Goal: Task Accomplishment & Management: Use online tool/utility

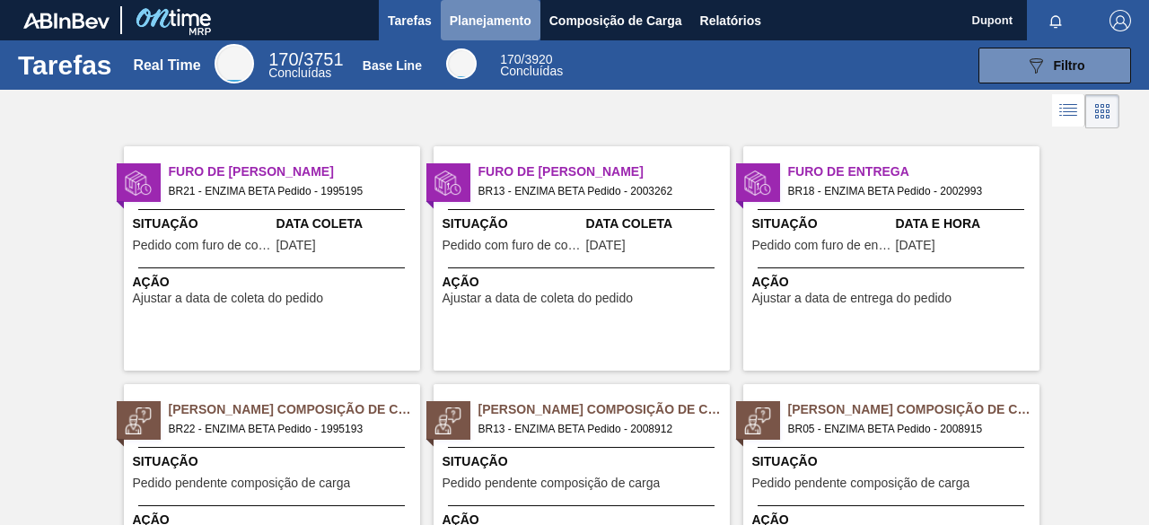
click at [496, 22] on span "Planejamento" at bounding box center [491, 21] width 82 height 22
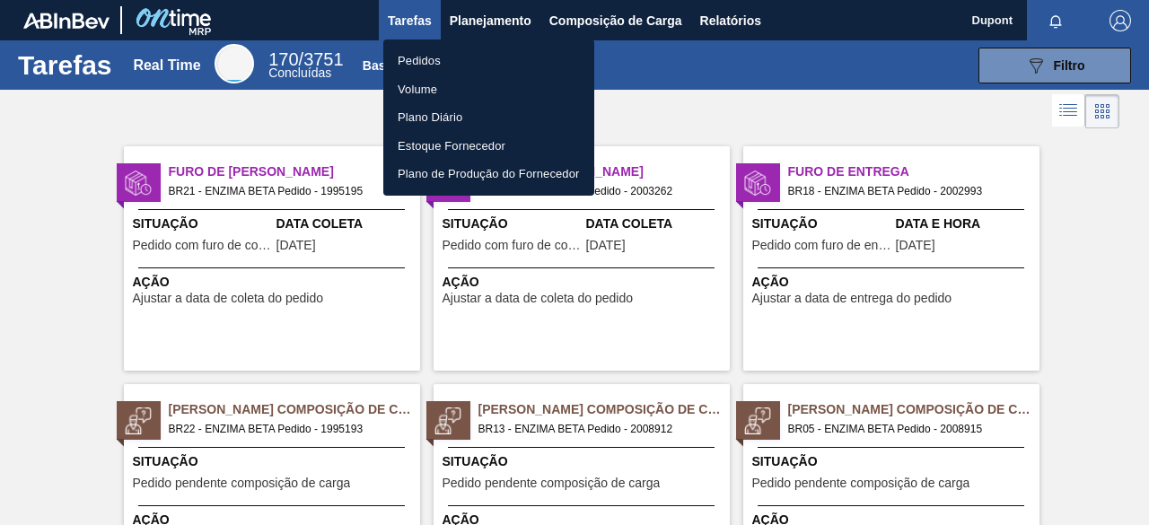
click at [749, 17] on div at bounding box center [574, 262] width 1149 height 525
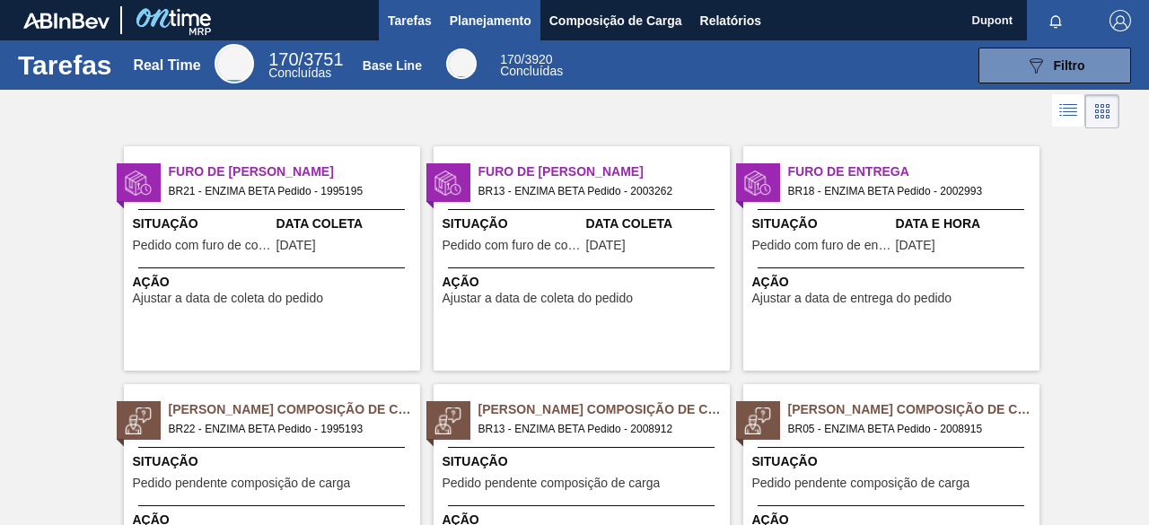
click at [512, 14] on span "Planejamento" at bounding box center [491, 21] width 82 height 22
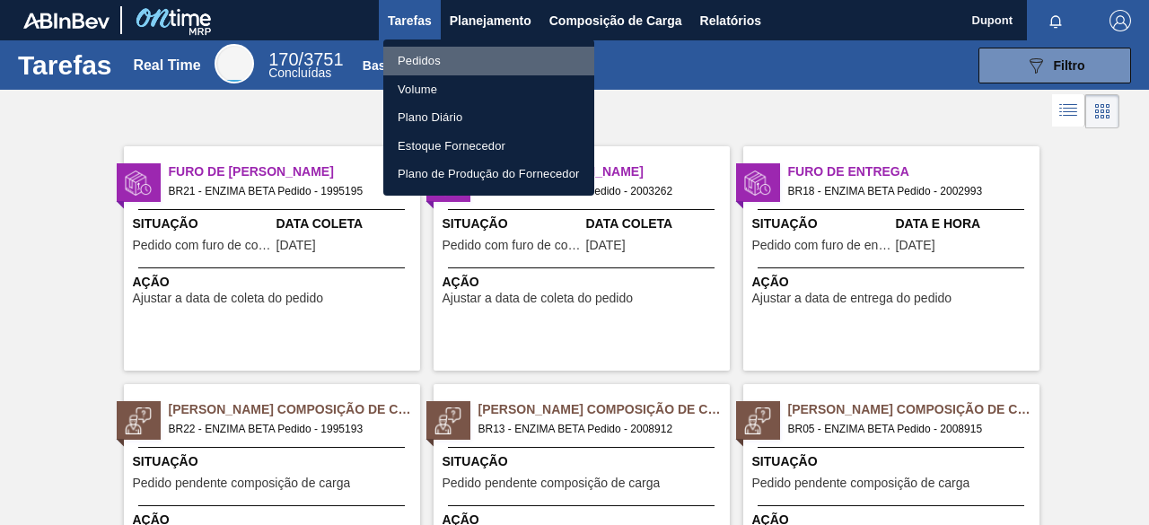
click at [422, 57] on li "Pedidos" at bounding box center [488, 61] width 211 height 29
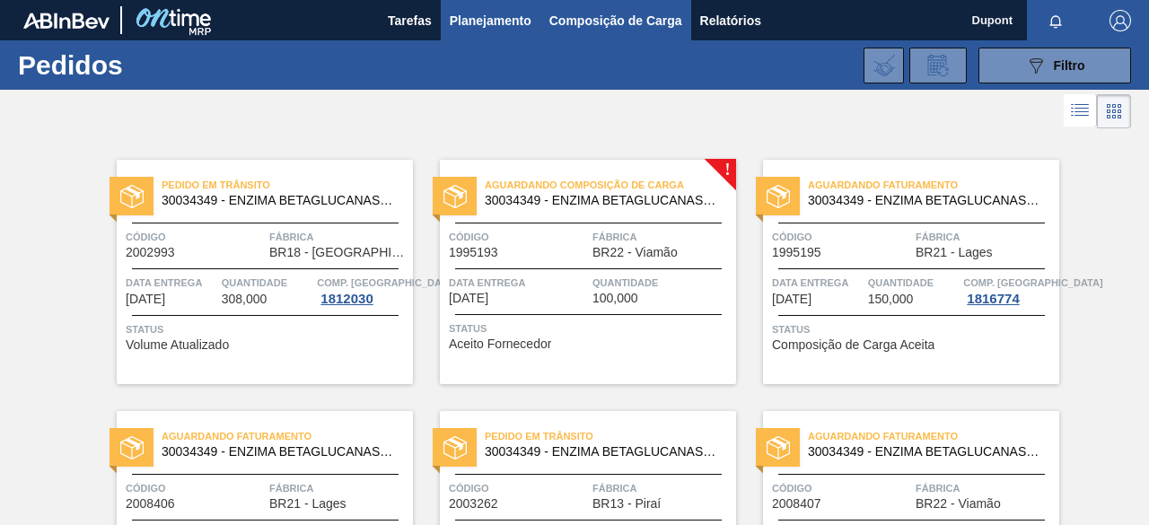
click at [658, 22] on span "Composição de Carga" at bounding box center [615, 21] width 133 height 22
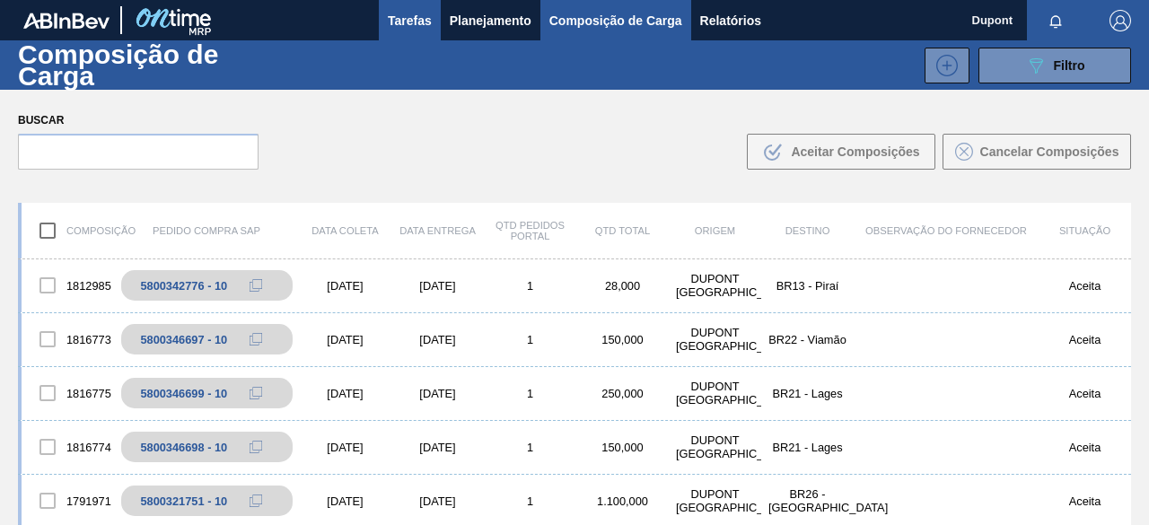
click at [413, 15] on span "Tarefas" at bounding box center [410, 21] width 44 height 22
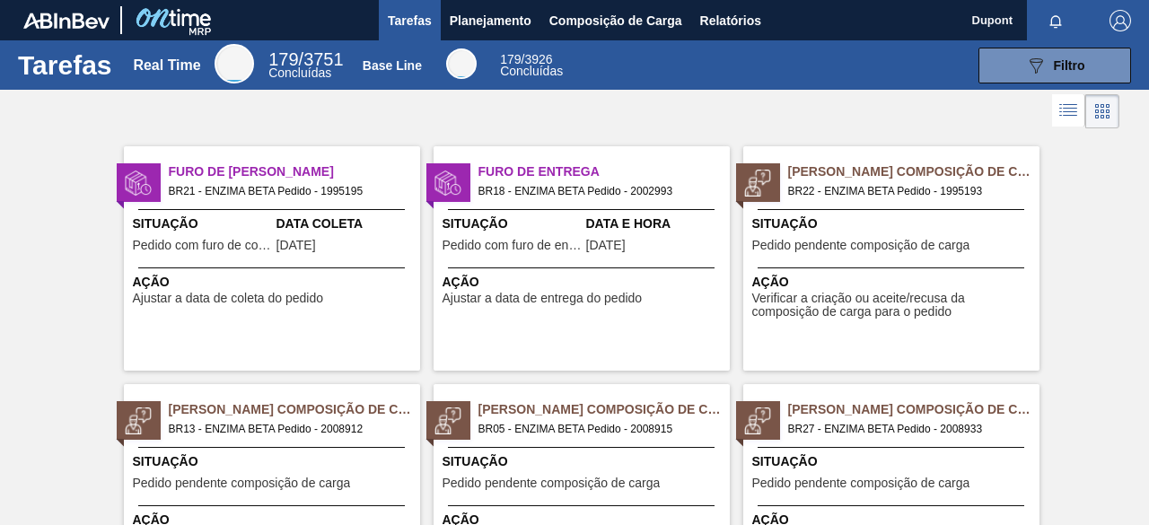
click at [842, 277] on span "Ação" at bounding box center [893, 282] width 283 height 19
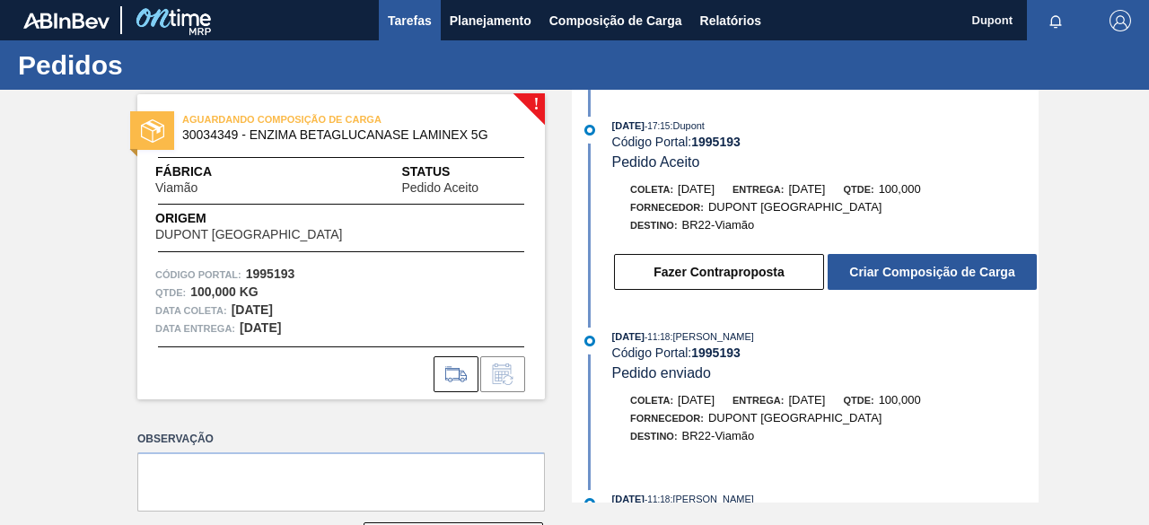
click at [415, 29] on span "Tarefas" at bounding box center [410, 21] width 44 height 22
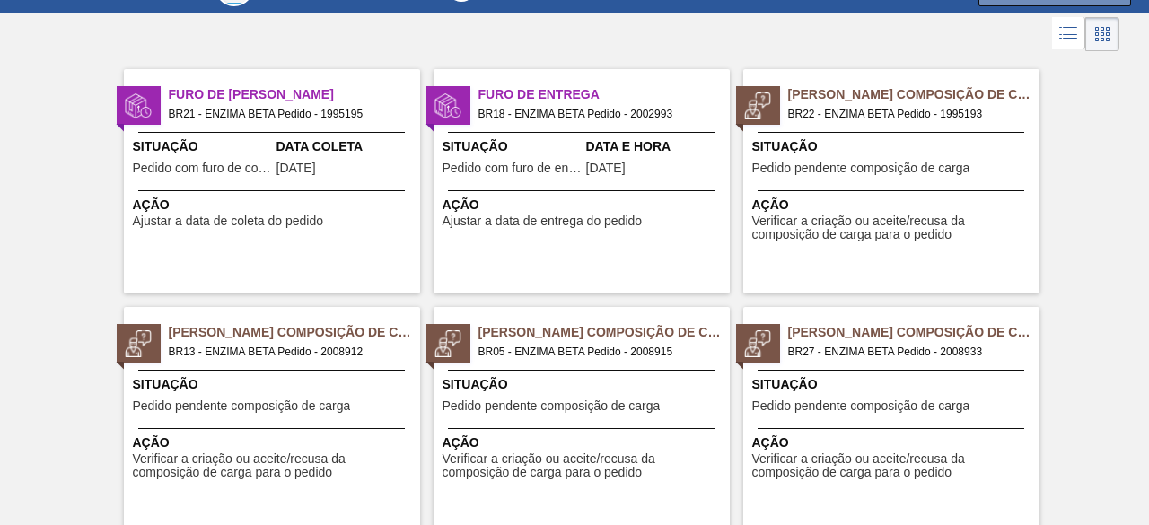
scroll to position [180, 0]
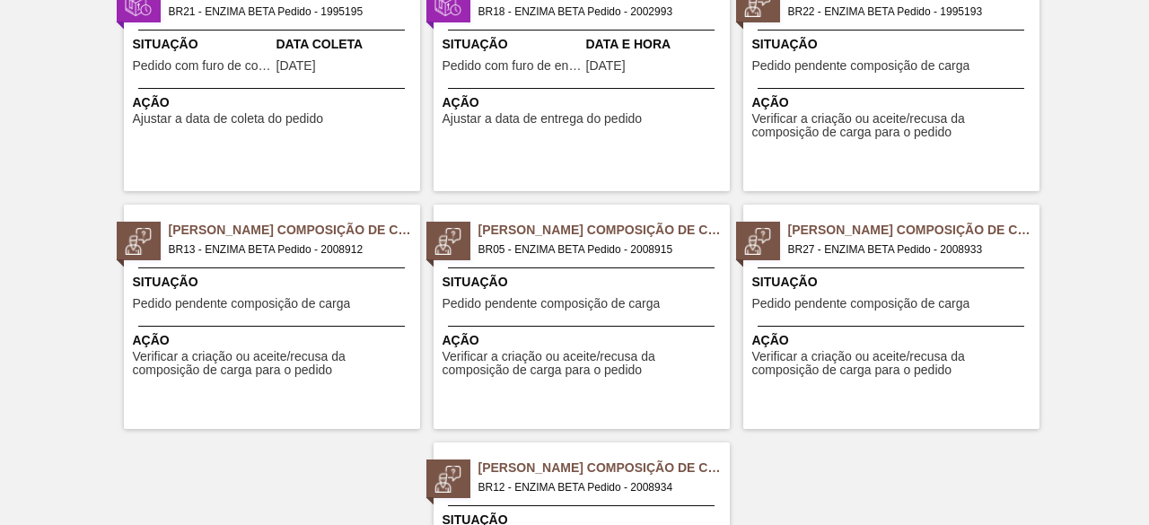
click at [251, 288] on span "Situação" at bounding box center [274, 282] width 283 height 19
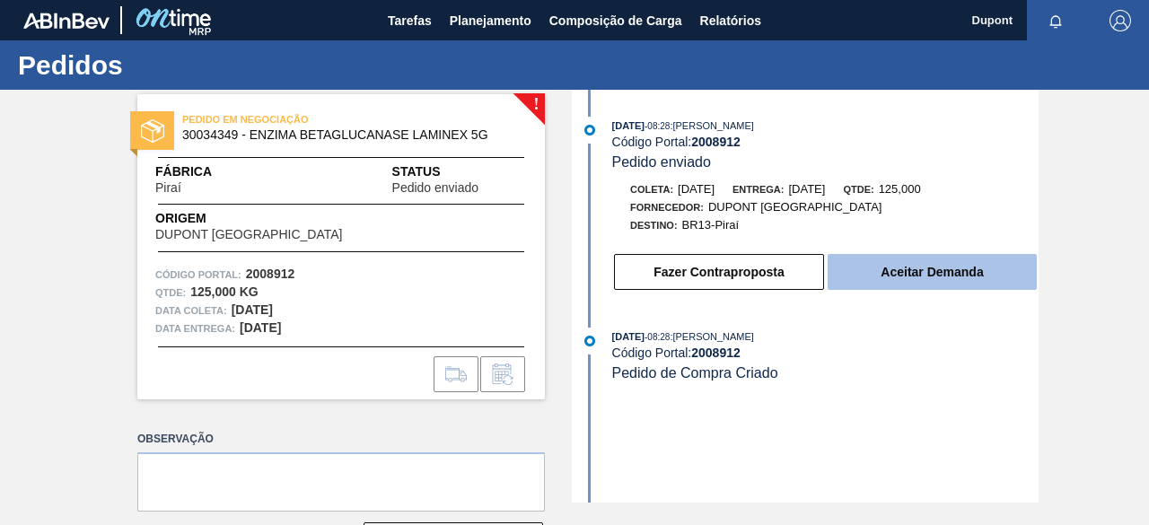
click at [910, 274] on button "Aceitar Demanda" at bounding box center [932, 272] width 209 height 36
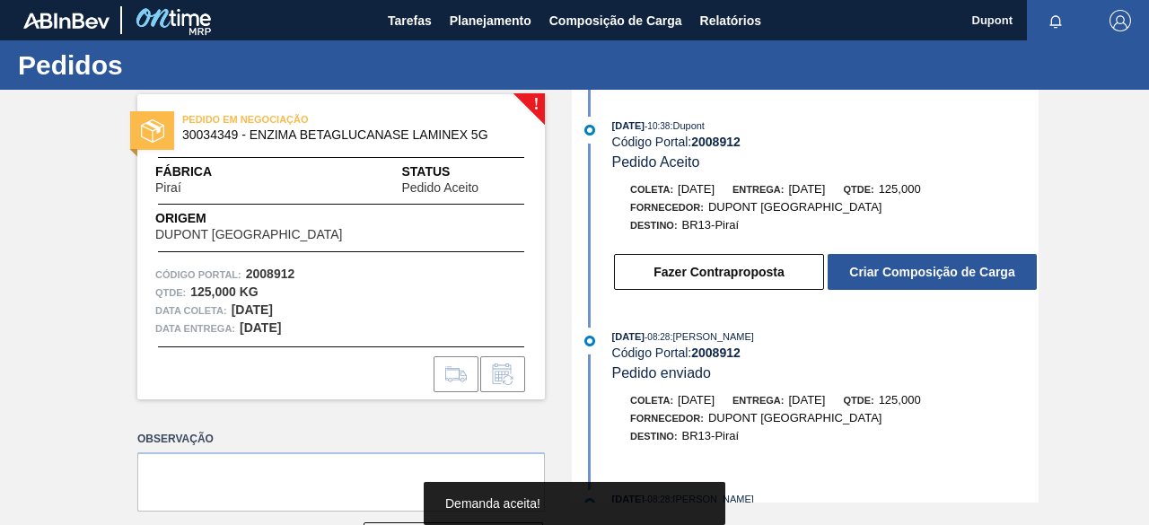
click at [910, 274] on button "Criar Composição de Carga" at bounding box center [932, 272] width 209 height 36
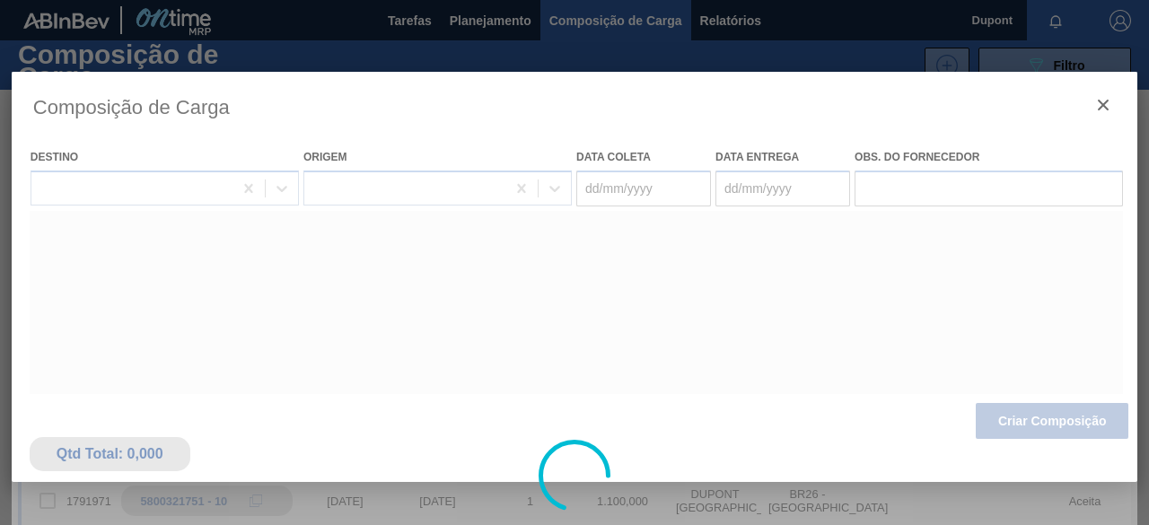
type coleta "[DATE]"
type entrega "[DATE]"
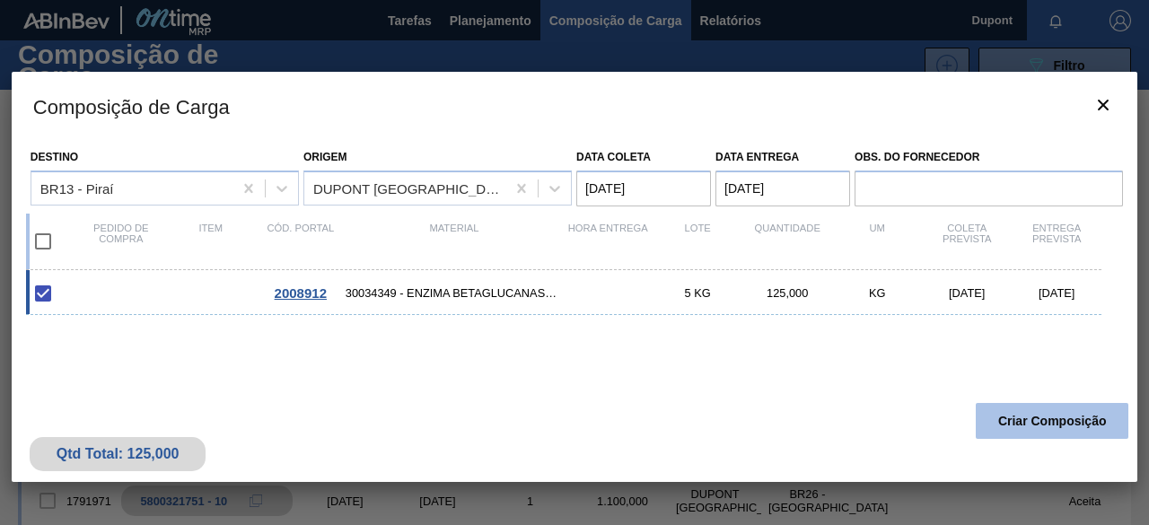
click at [1025, 421] on button "Criar Composição" at bounding box center [1052, 421] width 153 height 36
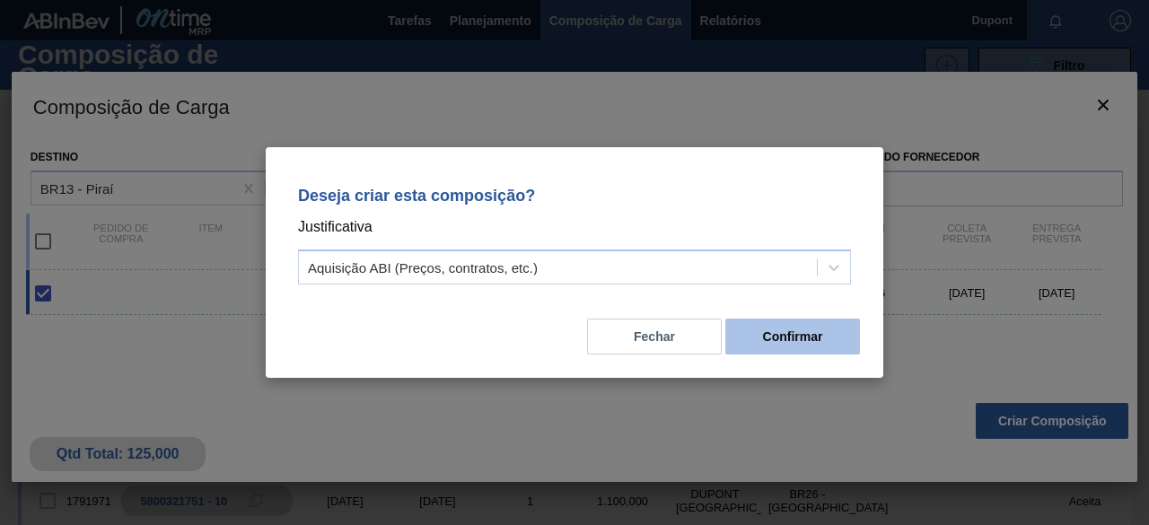
click at [811, 336] on button "Confirmar" at bounding box center [792, 337] width 135 height 36
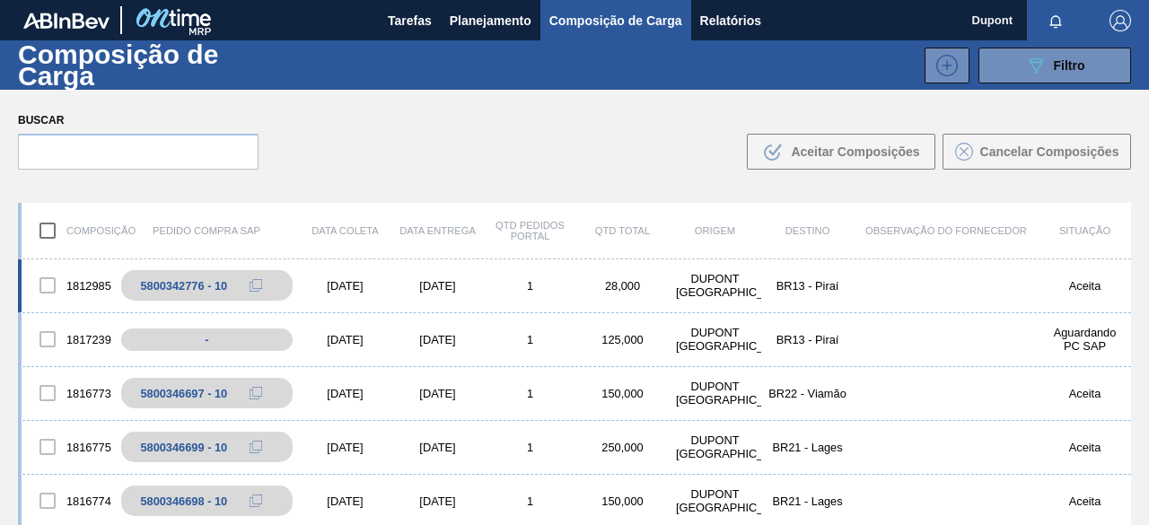
click at [373, 279] on div "[DATE]" at bounding box center [345, 285] width 92 height 13
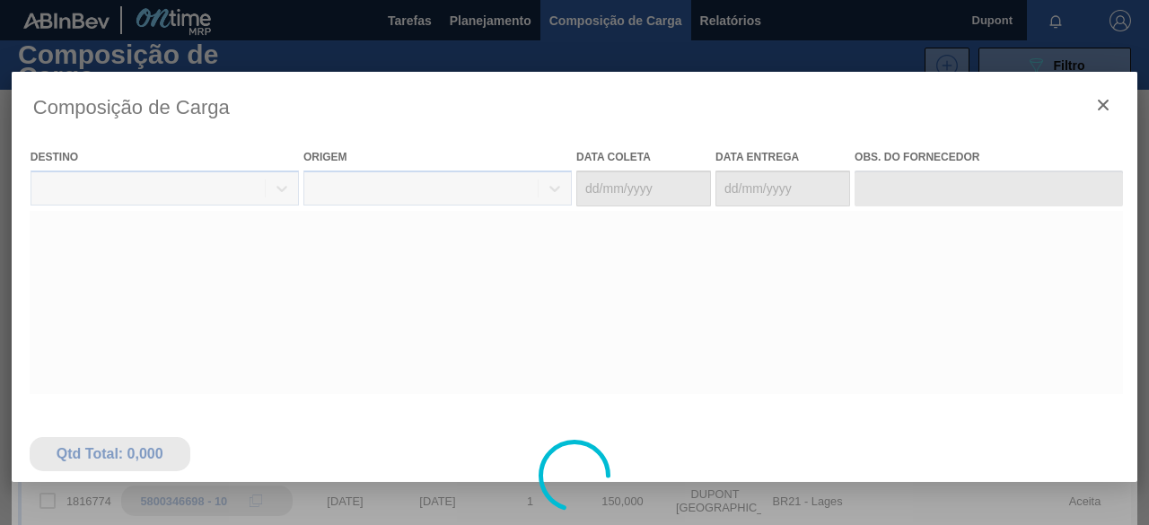
type coleta "[DATE]"
type entrega "[DATE]"
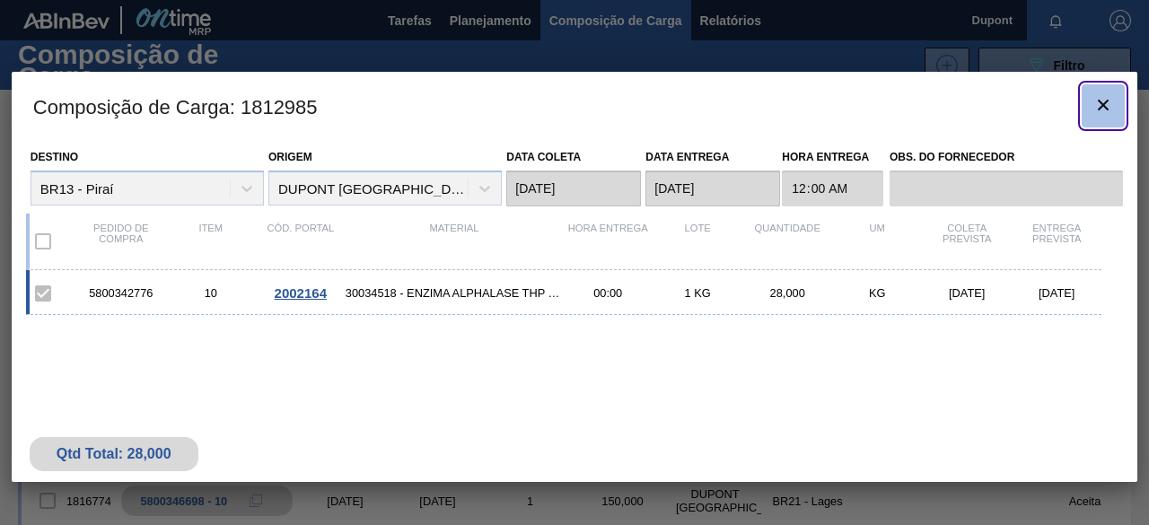
click at [1095, 103] on icon "botão de ícone" at bounding box center [1103, 105] width 22 height 22
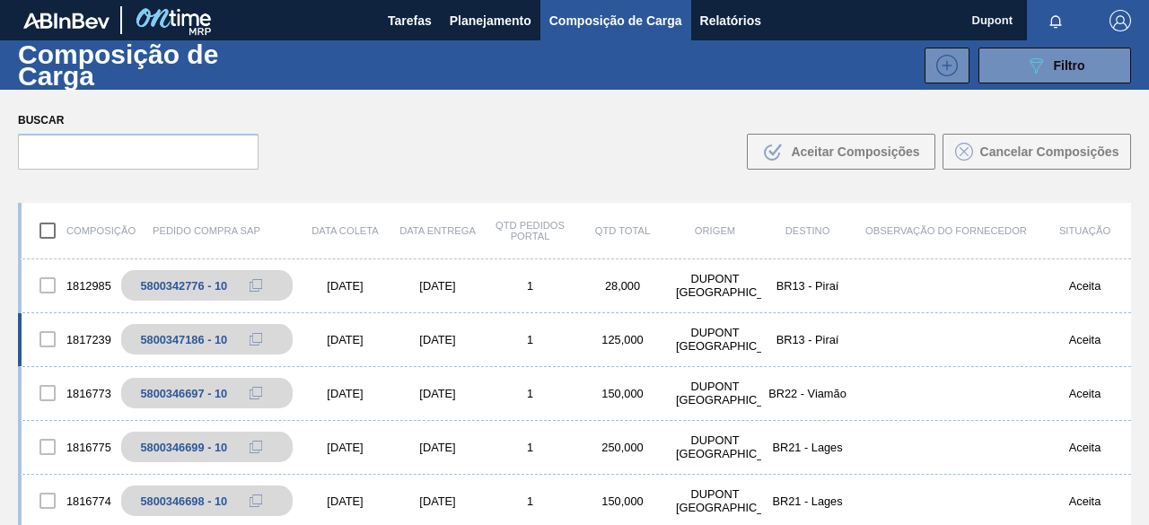
click at [376, 339] on div "[DATE]" at bounding box center [345, 339] width 92 height 13
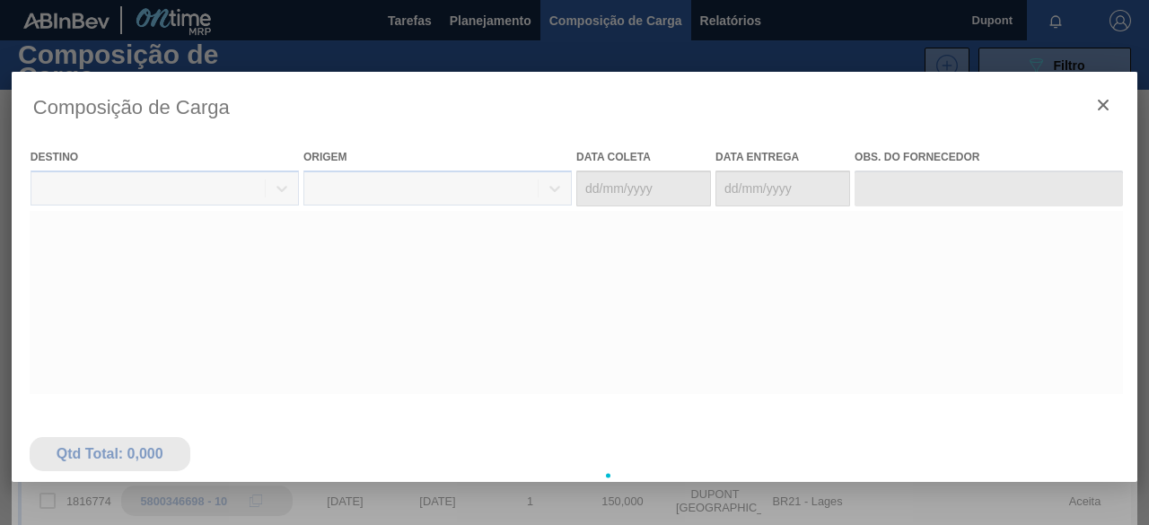
type coleta "[DATE]"
type entrega "[DATE]"
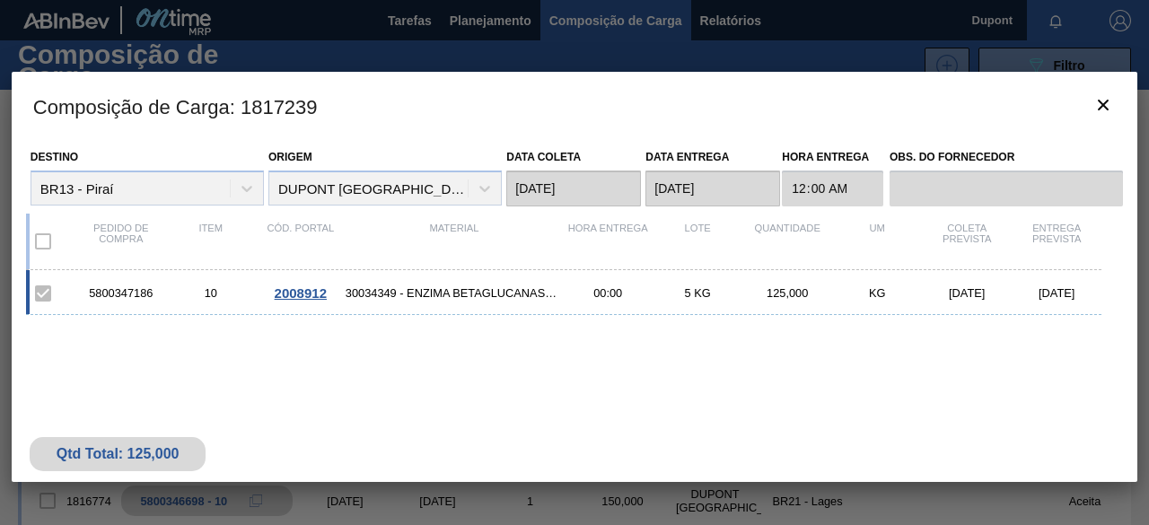
click at [312, 290] on span "2008912" at bounding box center [301, 292] width 52 height 15
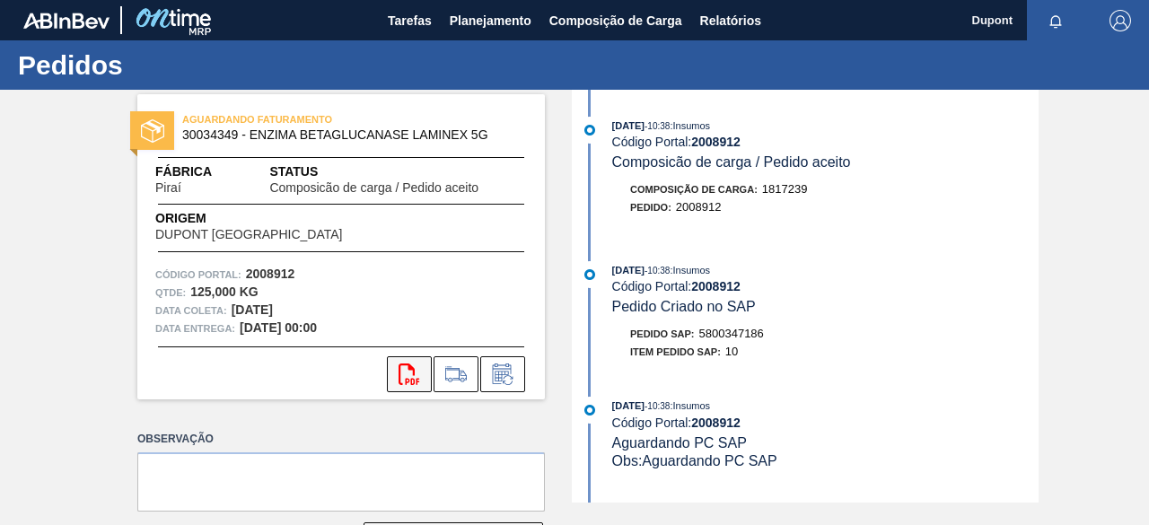
click at [409, 373] on icon "svg{fill:#ff0000}" at bounding box center [410, 375] width 22 height 22
click at [402, 22] on span "Tarefas" at bounding box center [410, 21] width 44 height 22
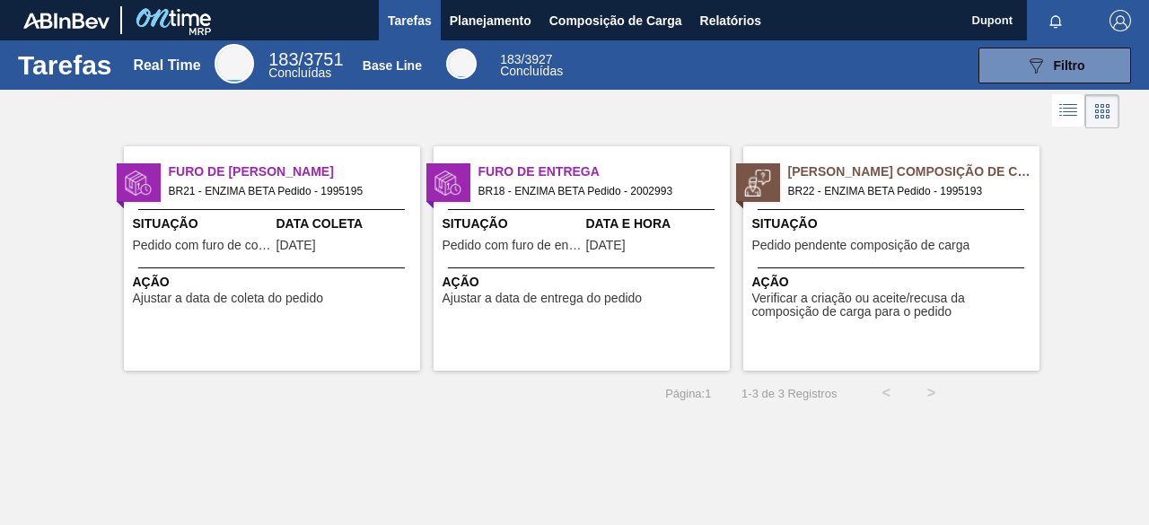
click at [250, 292] on span "Ajustar a data de coleta do pedido" at bounding box center [228, 298] width 191 height 13
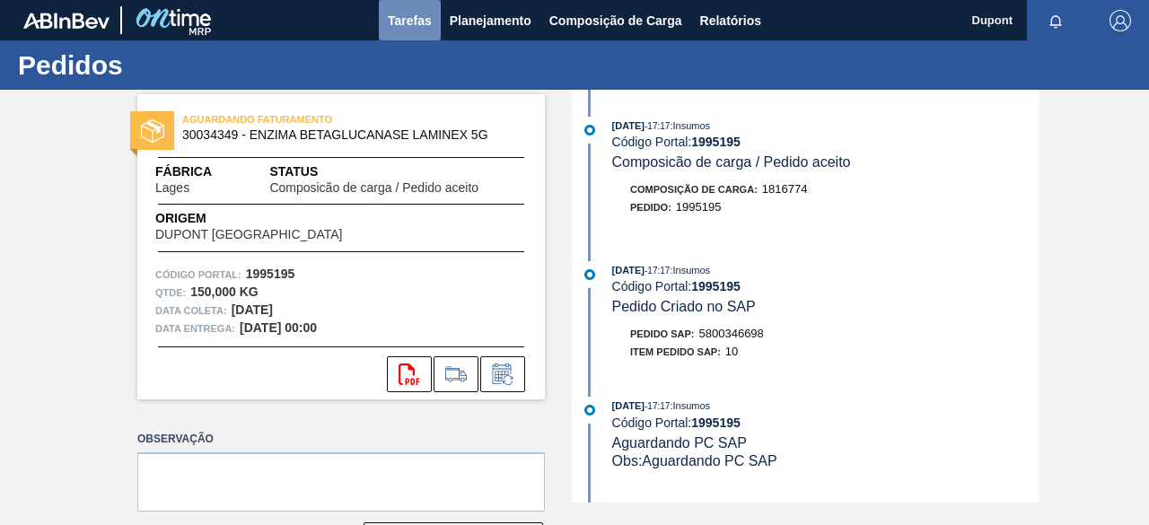
click at [399, 21] on span "Tarefas" at bounding box center [410, 21] width 44 height 22
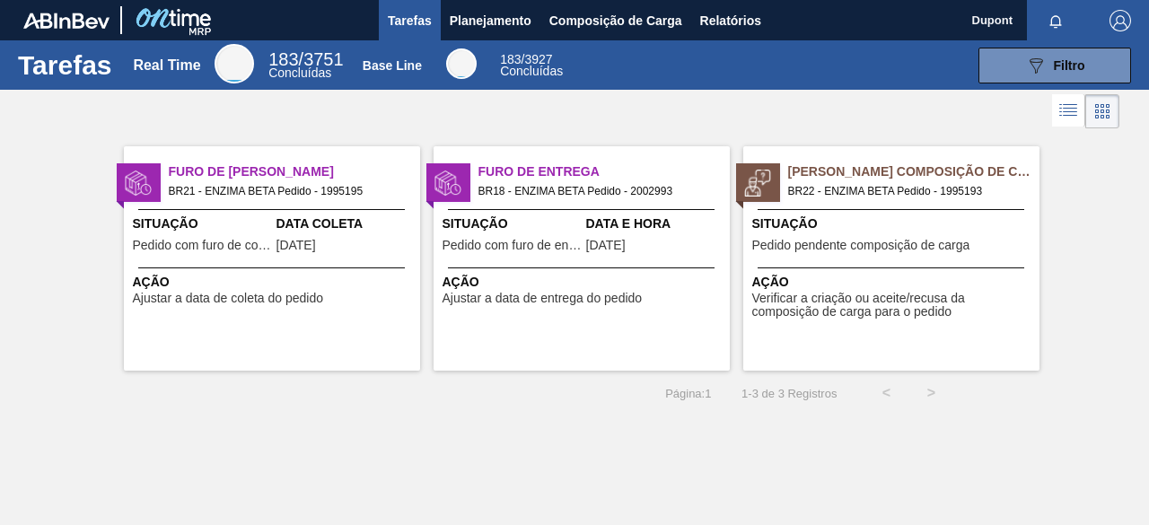
click at [548, 256] on div "Situação Pedido com furo de entrega" at bounding box center [512, 237] width 139 height 44
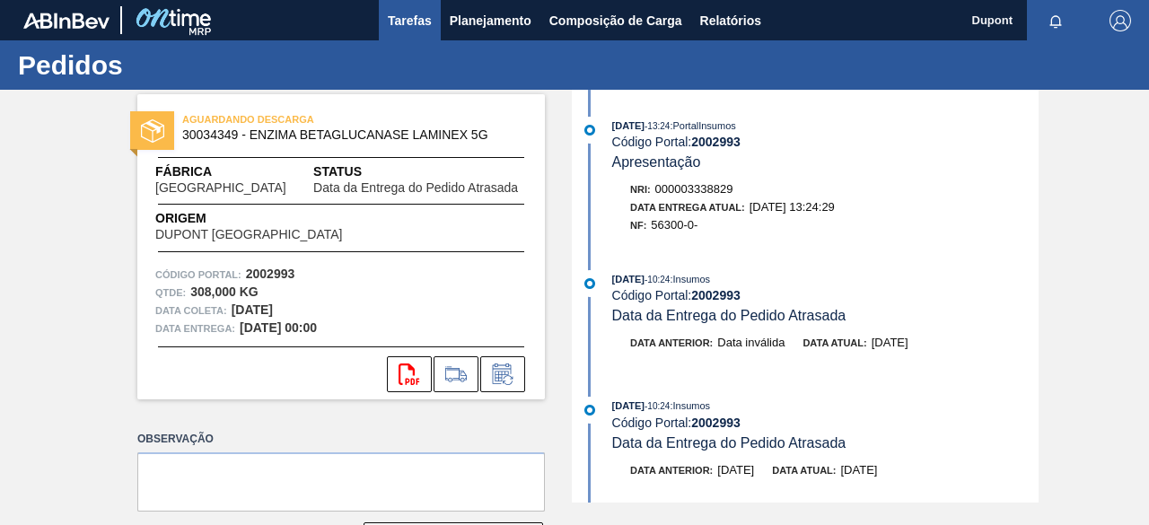
click at [406, 20] on span "Tarefas" at bounding box center [410, 21] width 44 height 22
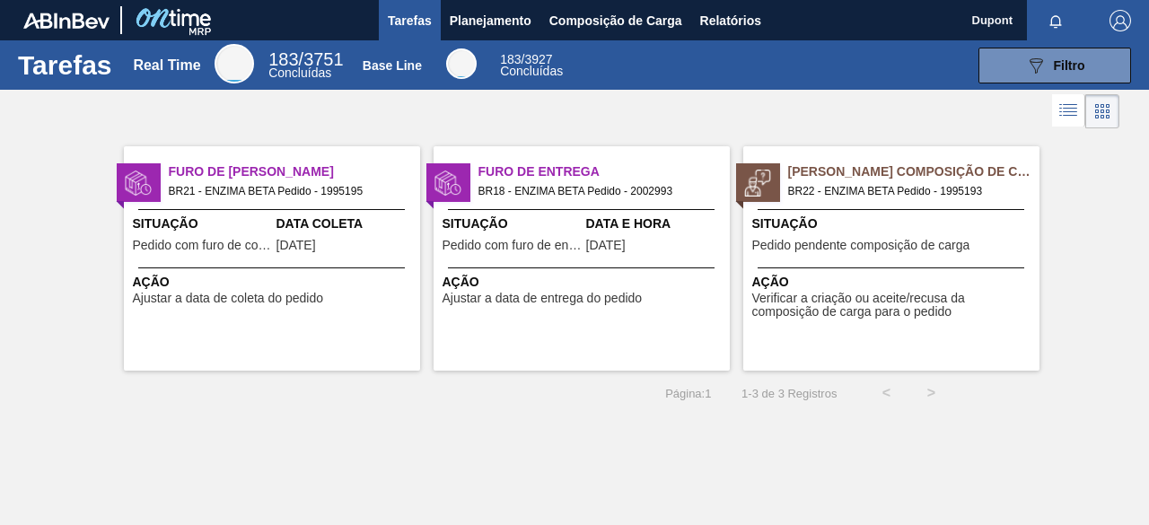
click at [294, 264] on div "Furo de Coleta BR21 - ENZIMA BETA Pedido - 1995195 Situação Pedido com furo de …" at bounding box center [272, 258] width 296 height 224
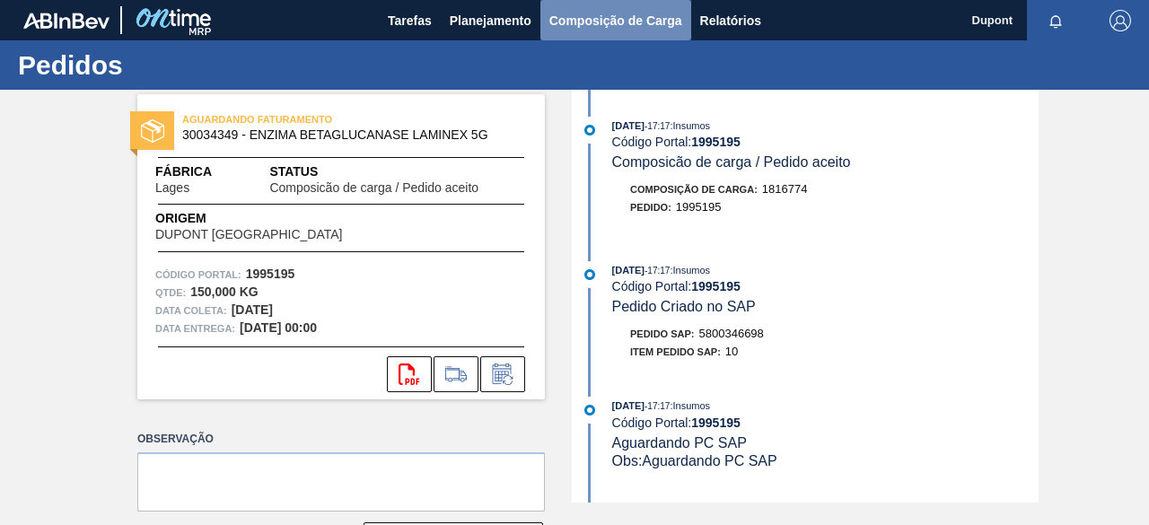
click at [587, 17] on span "Composição de Carga" at bounding box center [615, 21] width 133 height 22
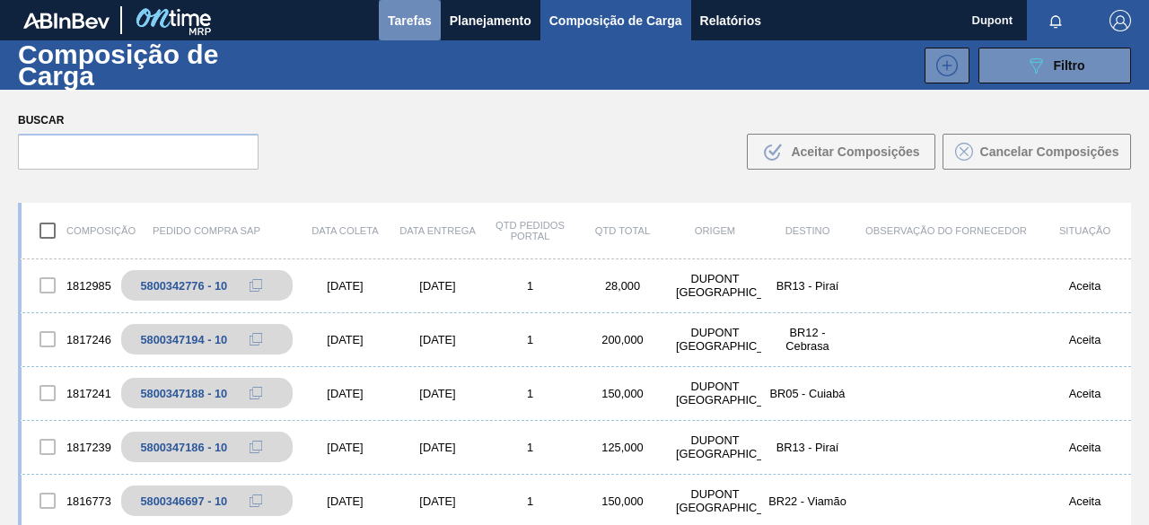
click at [433, 28] on button "Tarefas" at bounding box center [410, 20] width 62 height 40
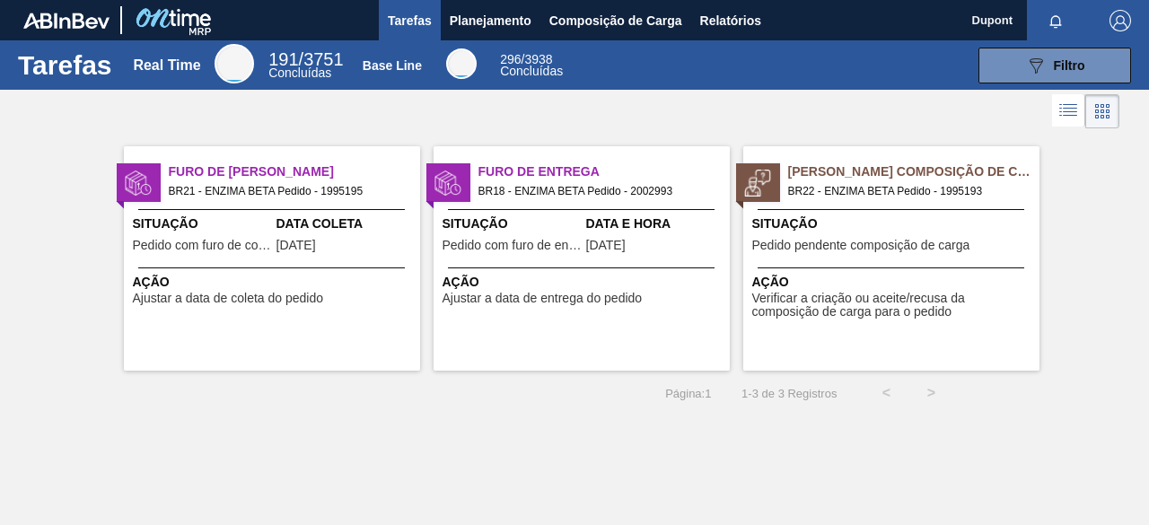
click at [844, 227] on span "Situação" at bounding box center [893, 224] width 283 height 19
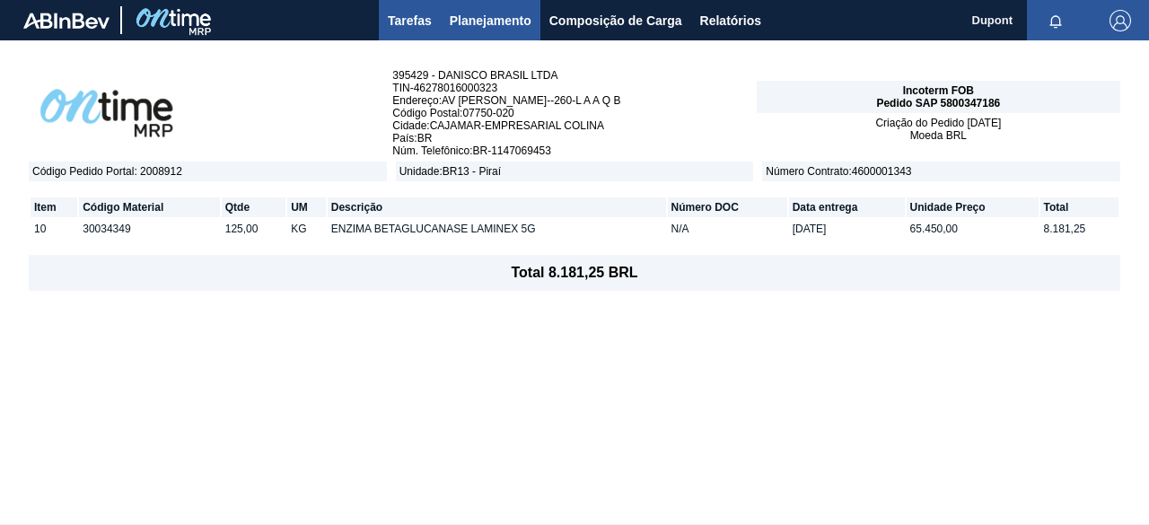
click at [420, 23] on span "Tarefas" at bounding box center [410, 21] width 44 height 22
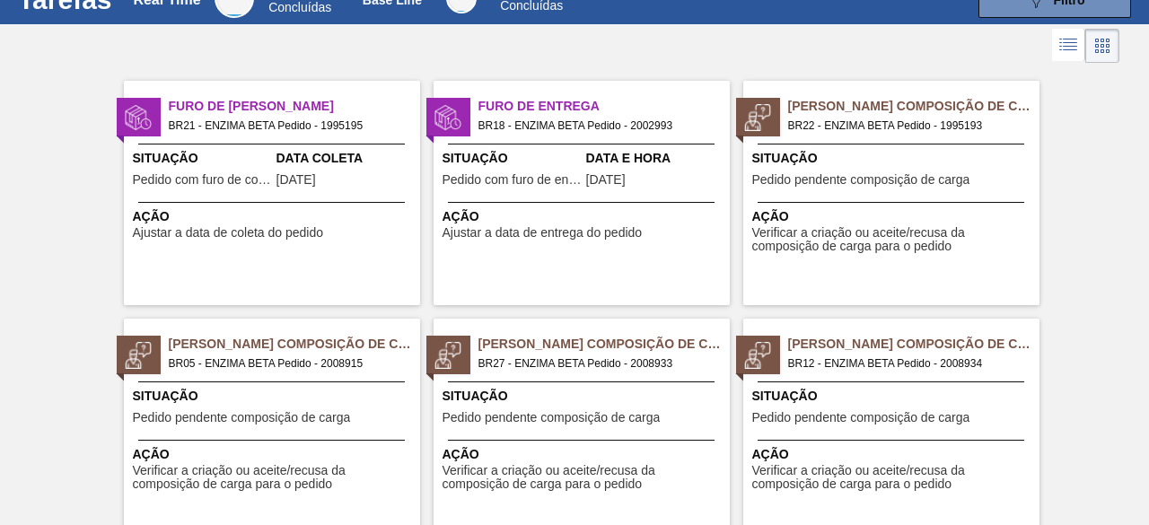
scroll to position [127, 0]
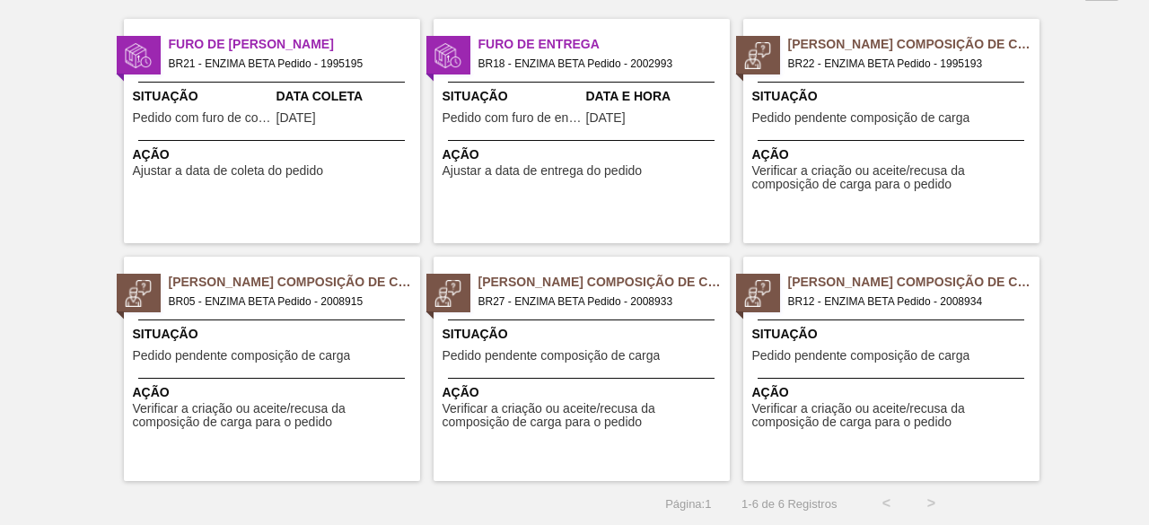
click at [248, 311] on span "BR05 - ENZIMA BETA Pedido - 2008915" at bounding box center [287, 302] width 237 height 20
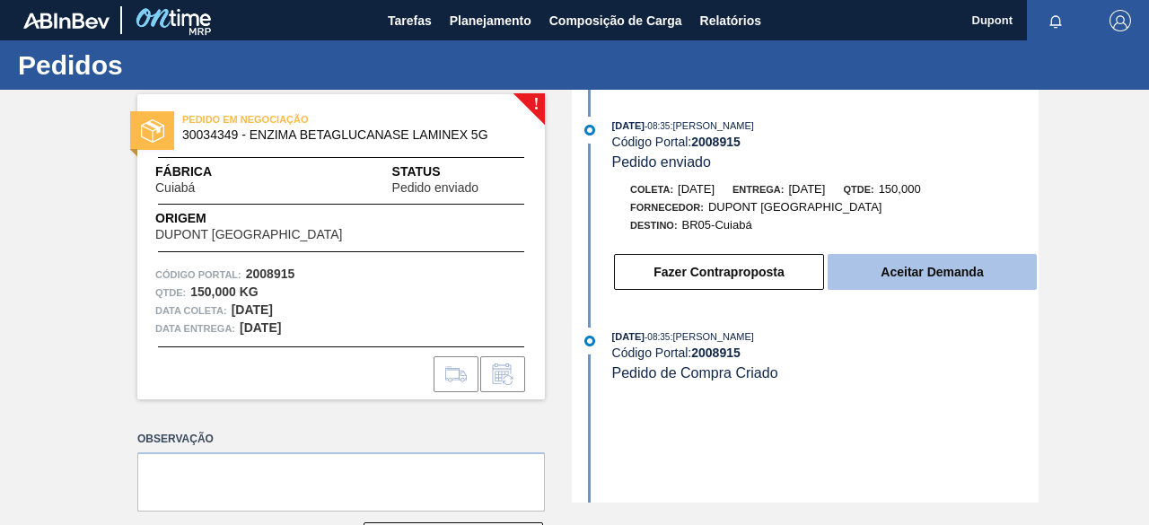
click at [934, 280] on button "Aceitar Demanda" at bounding box center [932, 272] width 209 height 36
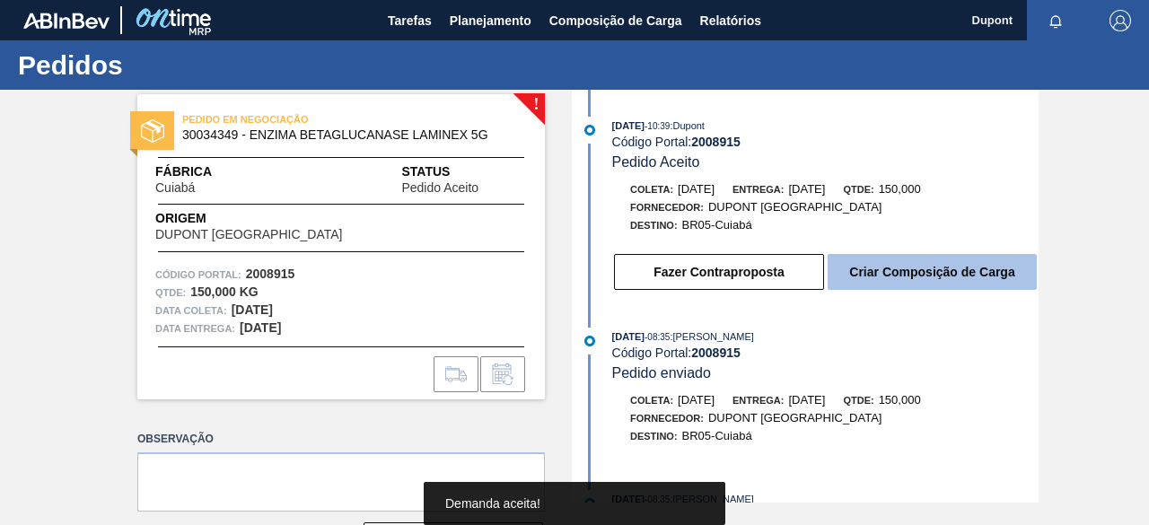
click at [918, 265] on button "Criar Composição de Carga" at bounding box center [932, 272] width 209 height 36
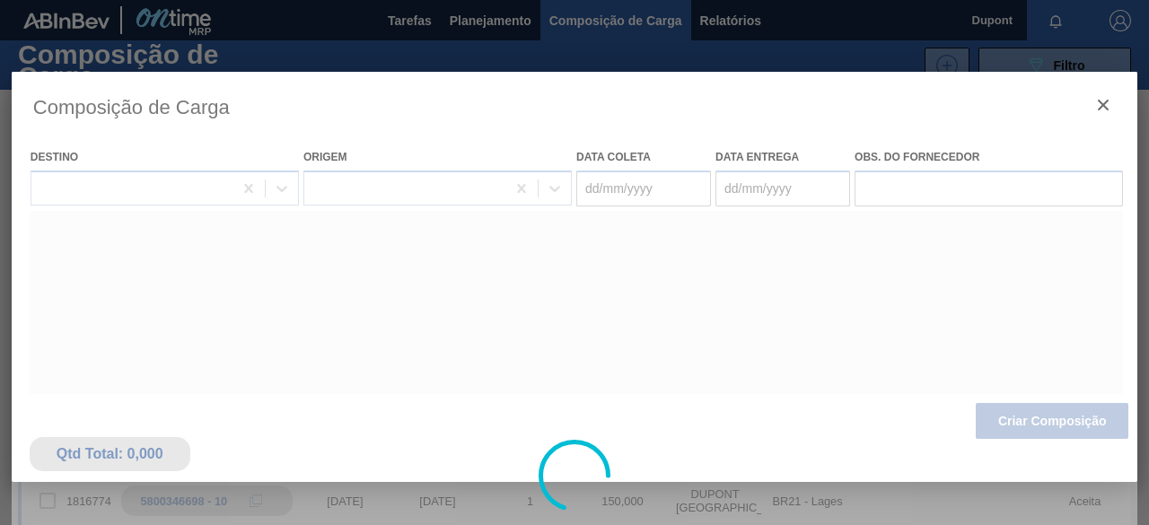
type coleta "[DATE]"
type entrega "[DATE]"
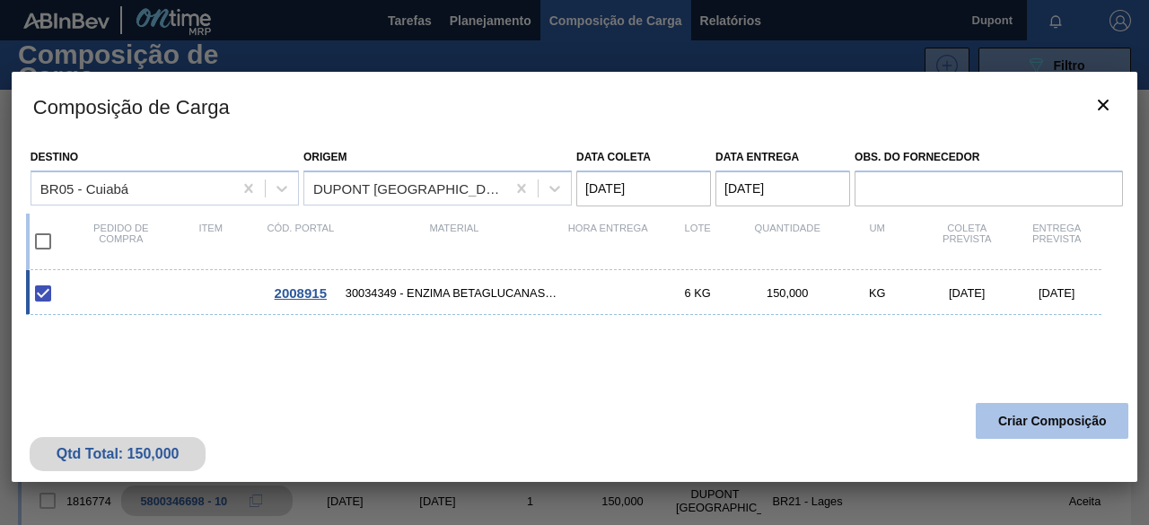
click at [1012, 423] on button "Criar Composição" at bounding box center [1052, 421] width 153 height 36
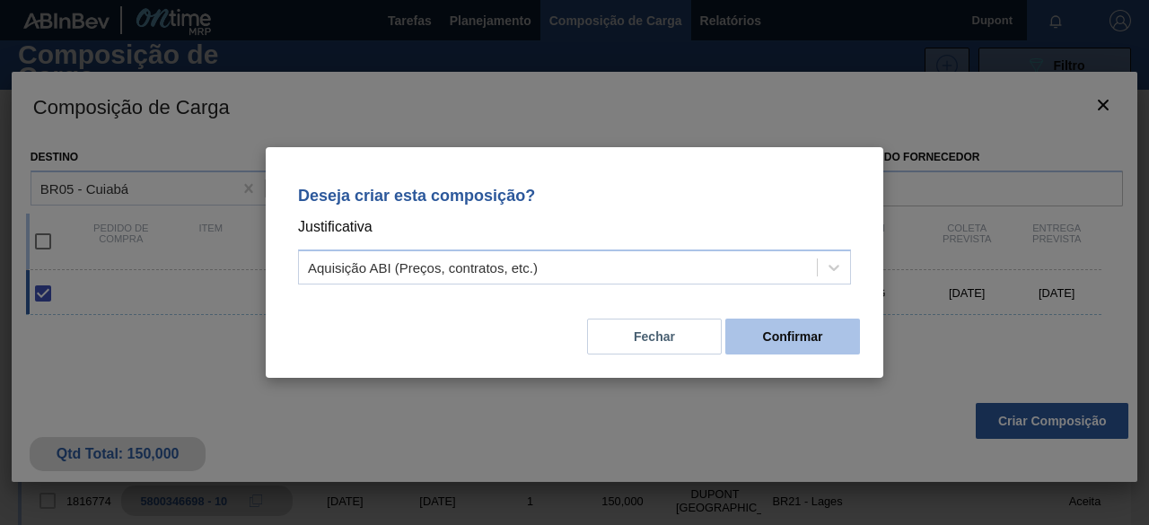
click at [756, 345] on button "Confirmar" at bounding box center [792, 337] width 135 height 36
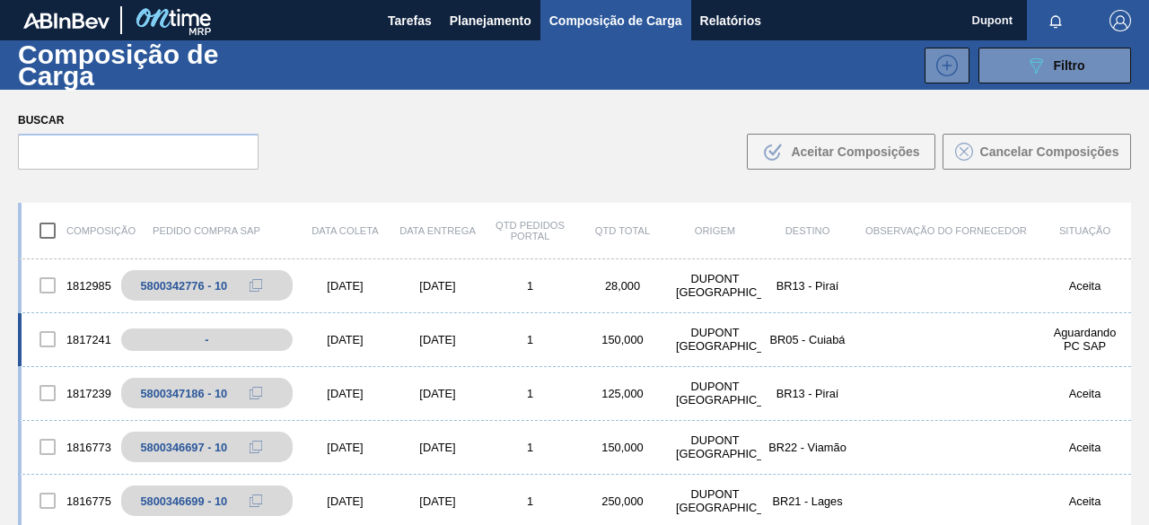
click at [354, 341] on div "[DATE]" at bounding box center [345, 339] width 92 height 13
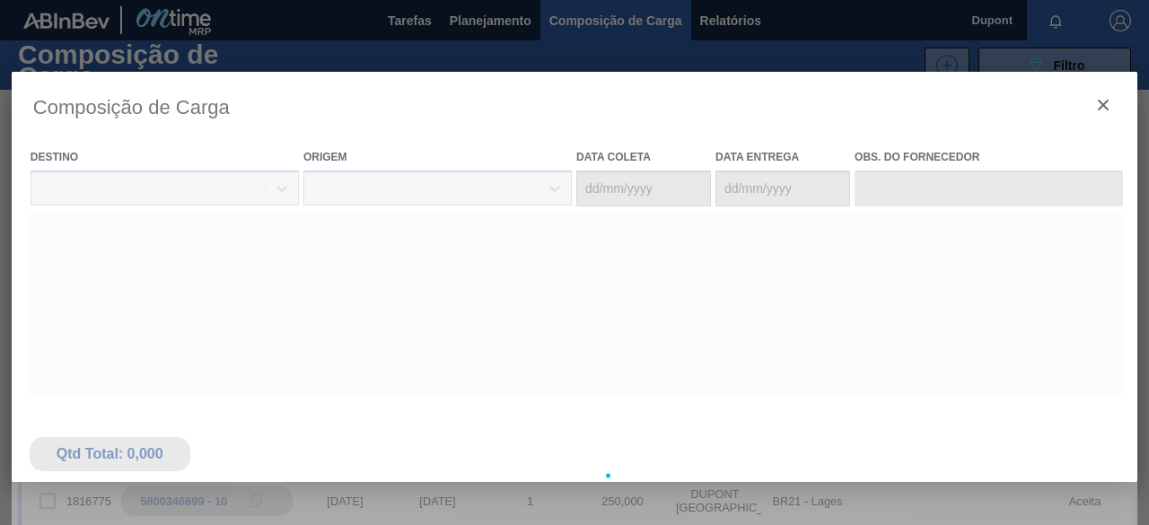
type coleta "[DATE]"
type entrega "[DATE]"
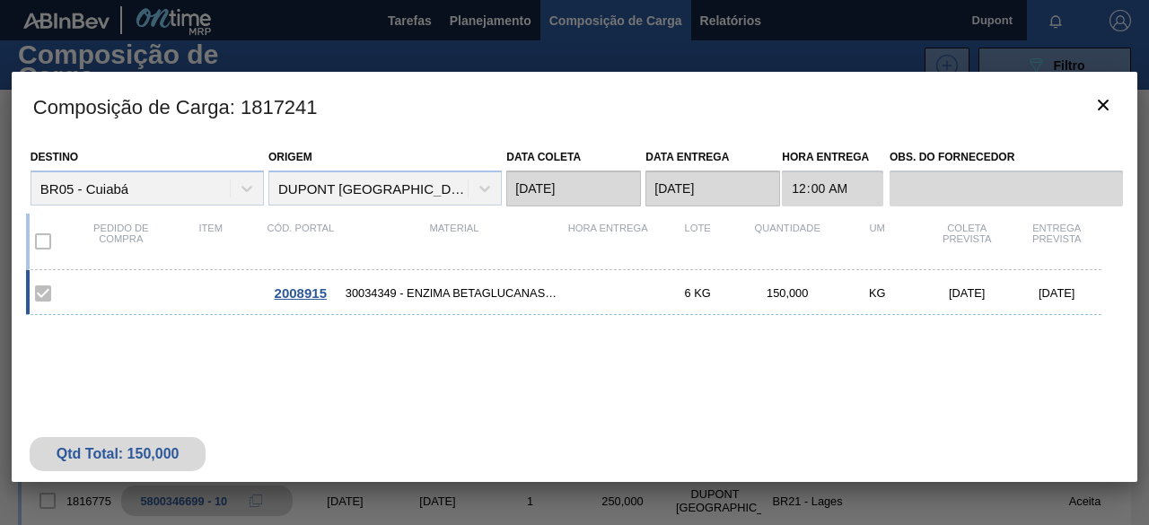
click at [308, 288] on span "2008915" at bounding box center [301, 292] width 52 height 15
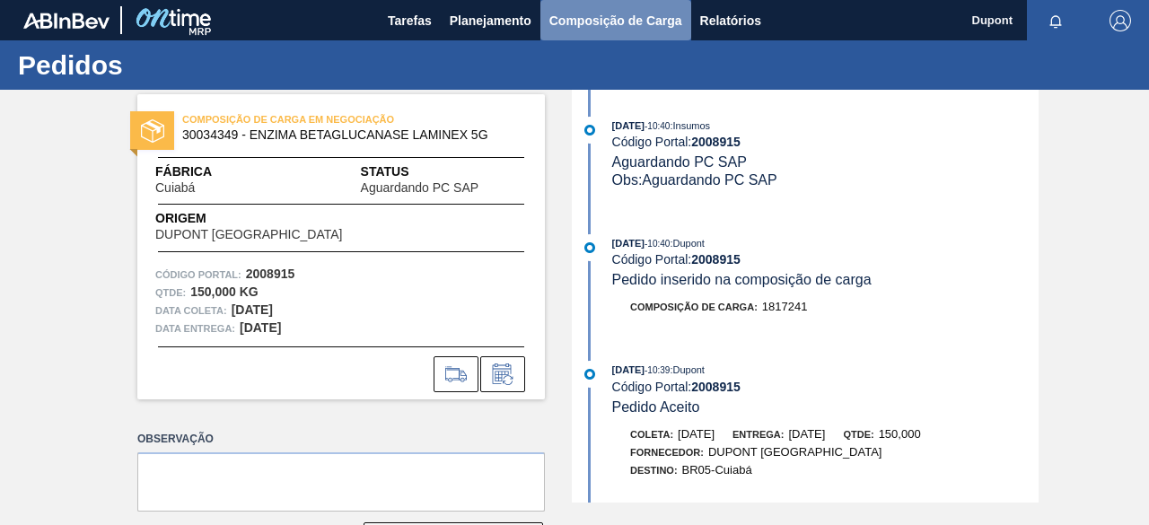
click at [587, 28] on span "Composição de Carga" at bounding box center [615, 21] width 133 height 22
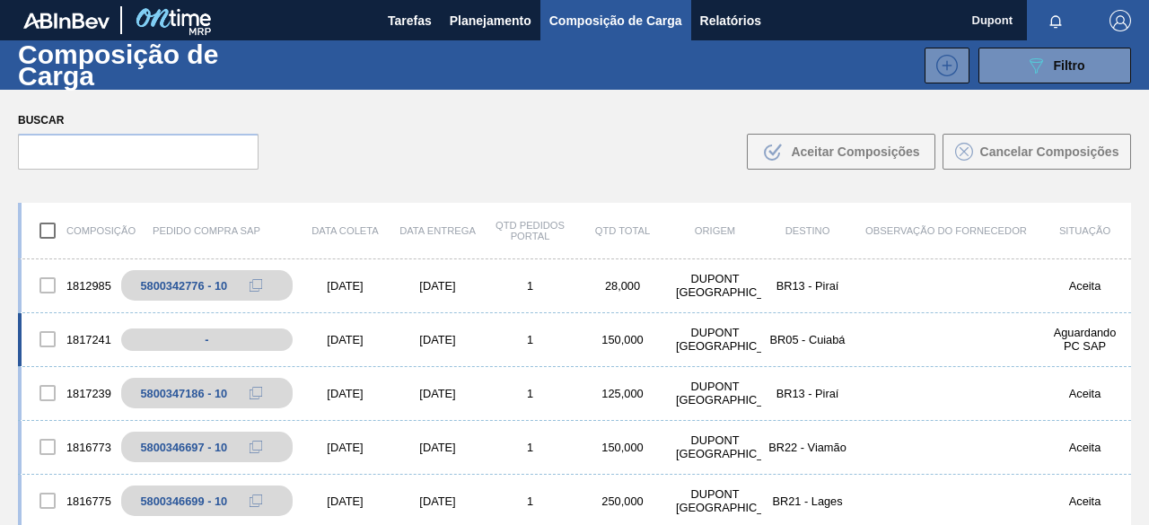
click at [351, 336] on div "[DATE]" at bounding box center [345, 339] width 92 height 13
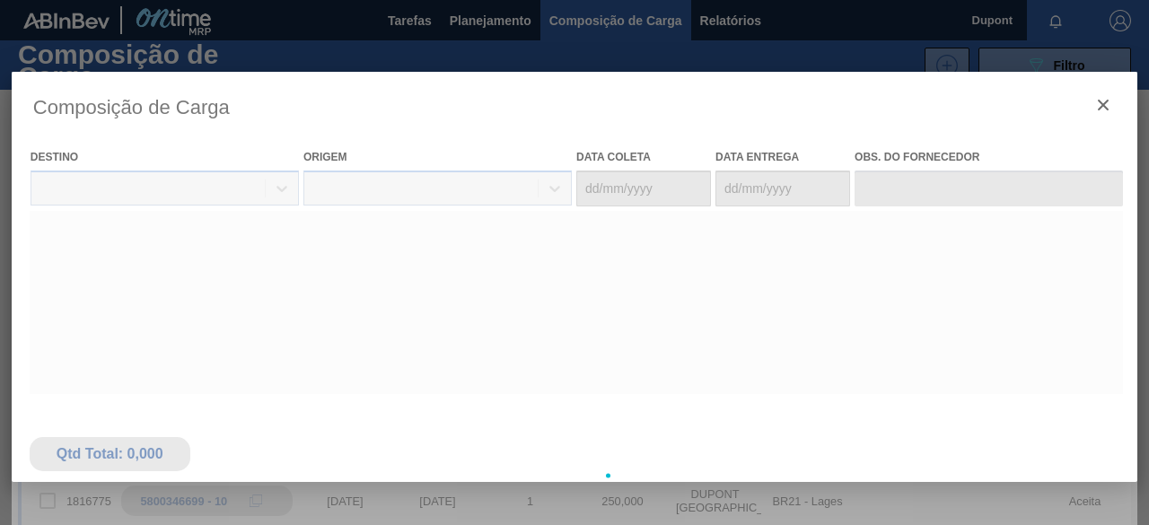
type coleta "[DATE]"
type entrega "[DATE]"
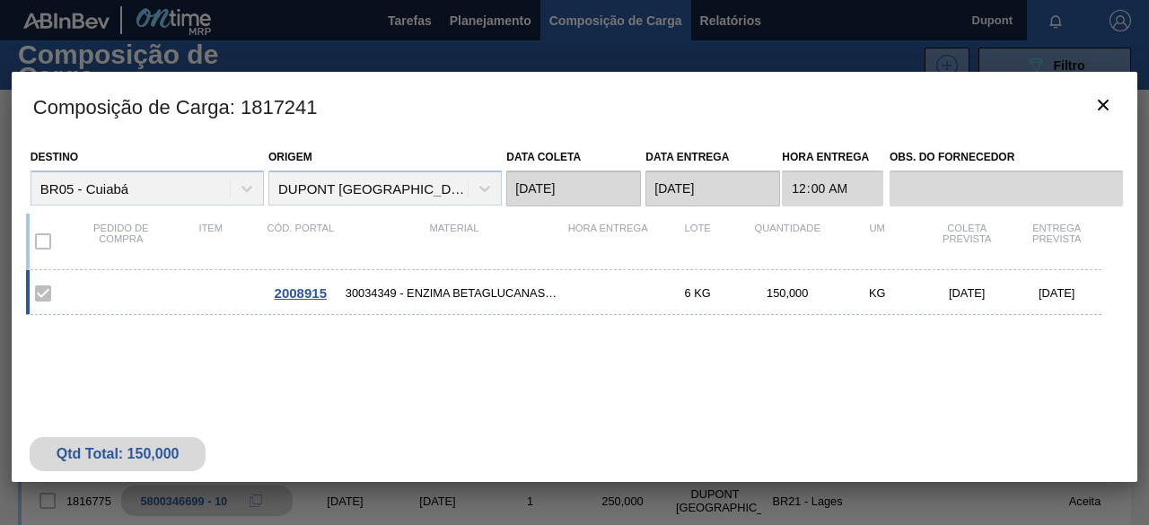
click at [304, 286] on span "2008915" at bounding box center [301, 292] width 52 height 15
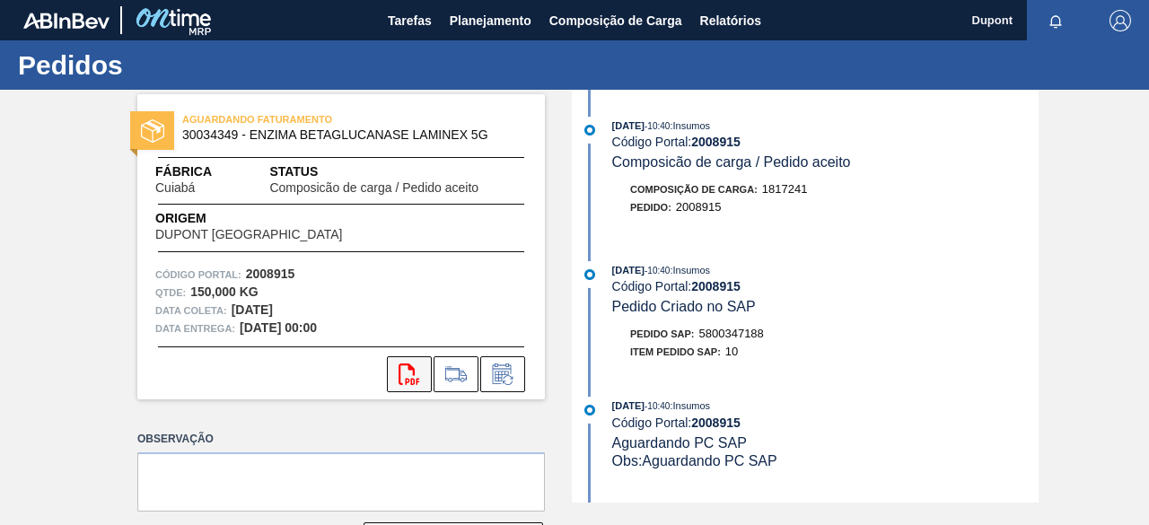
click at [418, 373] on button "svg{fill:#ff0000}" at bounding box center [409, 374] width 45 height 36
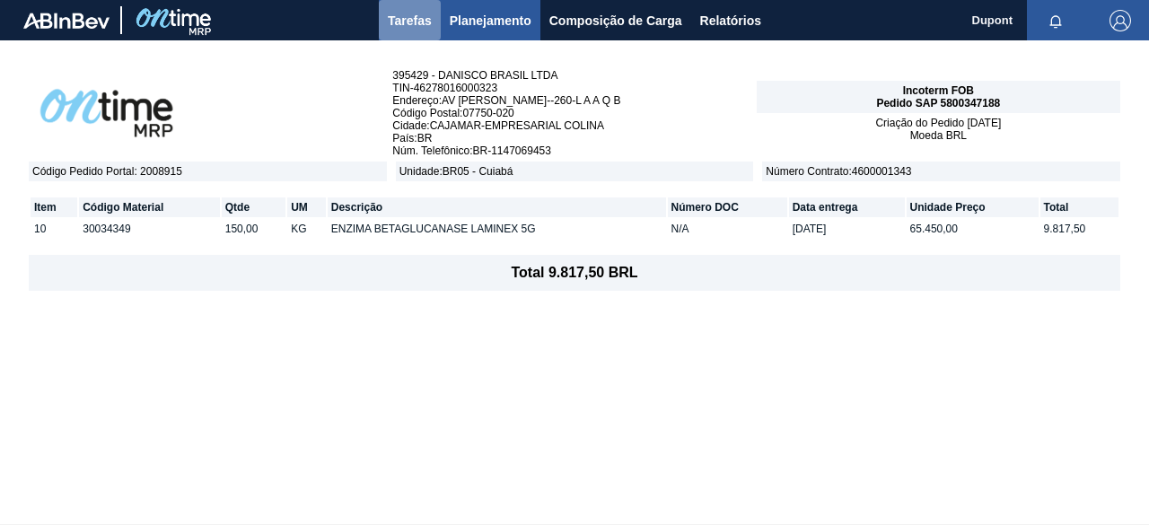
click at [425, 22] on span "Tarefas" at bounding box center [410, 21] width 44 height 22
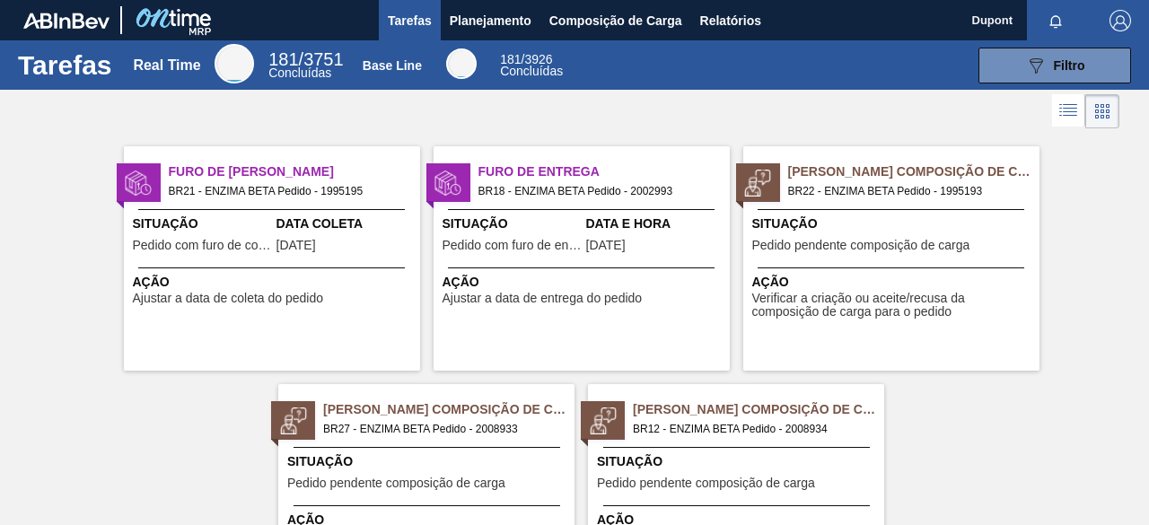
scroll to position [127, 0]
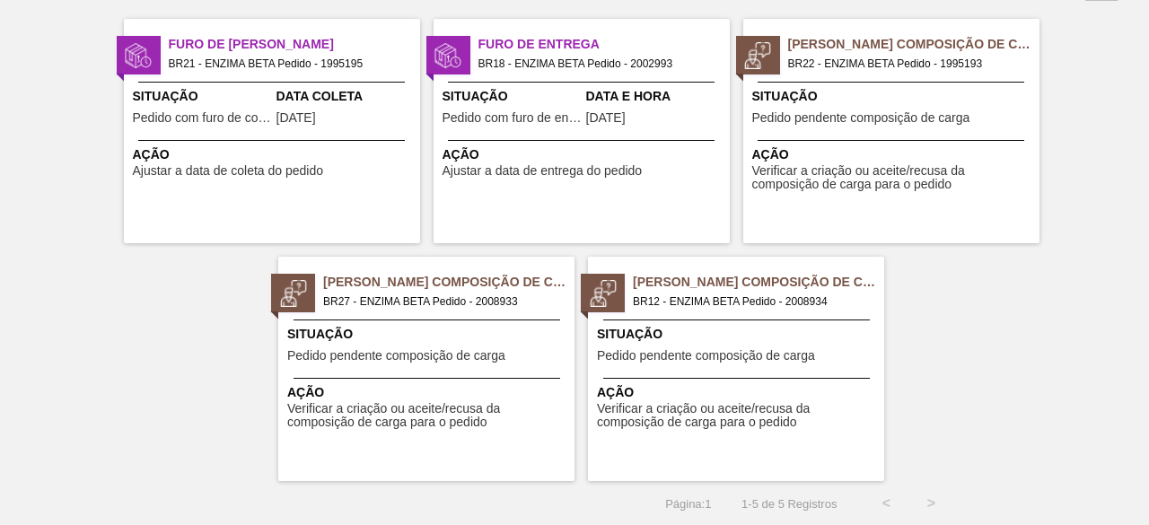
click at [425, 323] on div "Pedido Aguardando Composição de Carga BR27 - ENZIMA BETA Pedido - 2008933 Situa…" at bounding box center [426, 369] width 296 height 224
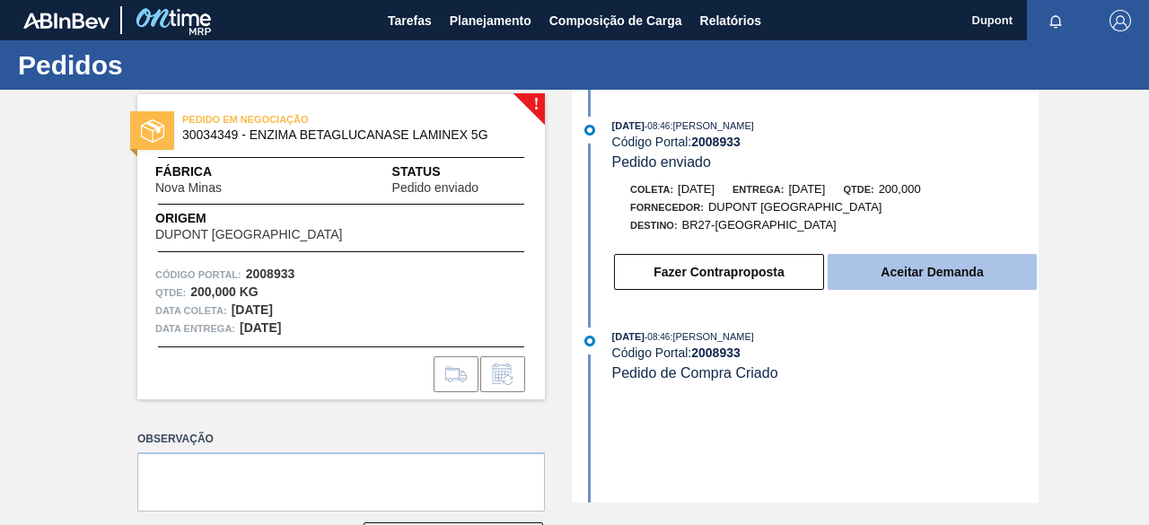
click at [898, 277] on button "Aceitar Demanda" at bounding box center [932, 272] width 209 height 36
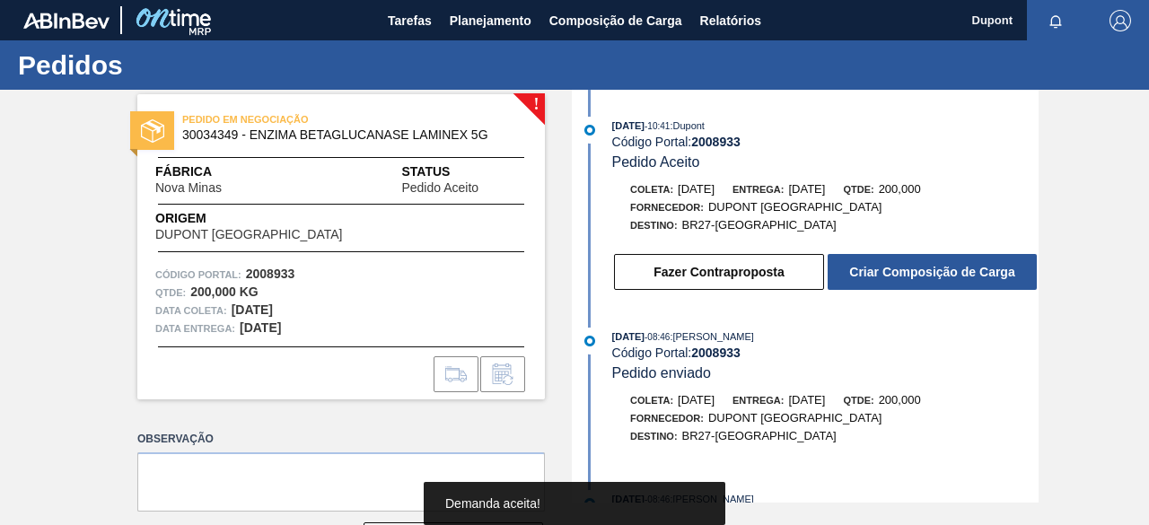
click at [898, 277] on button "Criar Composição de Carga" at bounding box center [932, 272] width 209 height 36
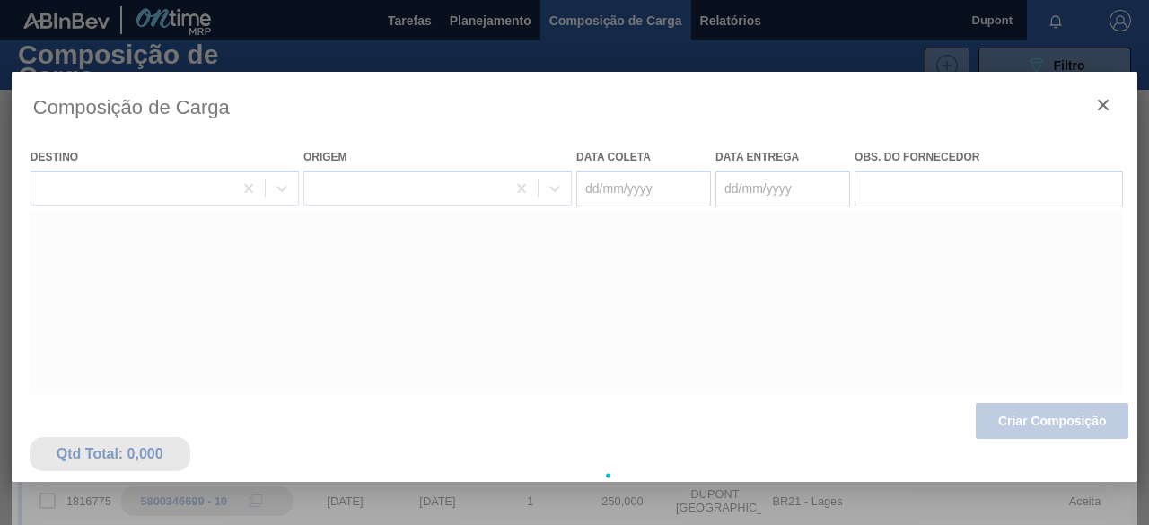
type coleta "[DATE]"
type entrega "[DATE]"
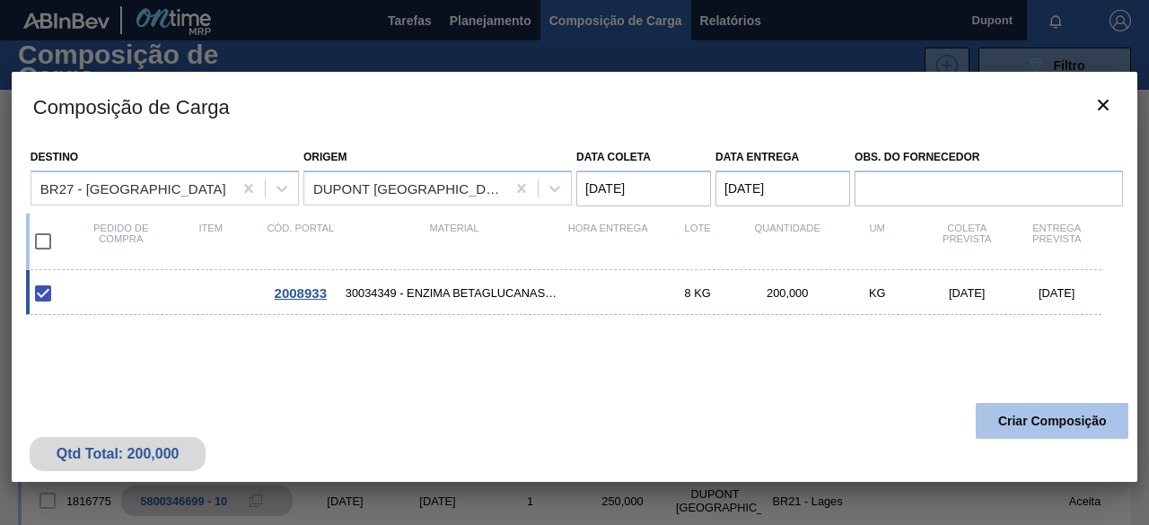
click at [1067, 422] on button "Criar Composição" at bounding box center [1052, 421] width 153 height 36
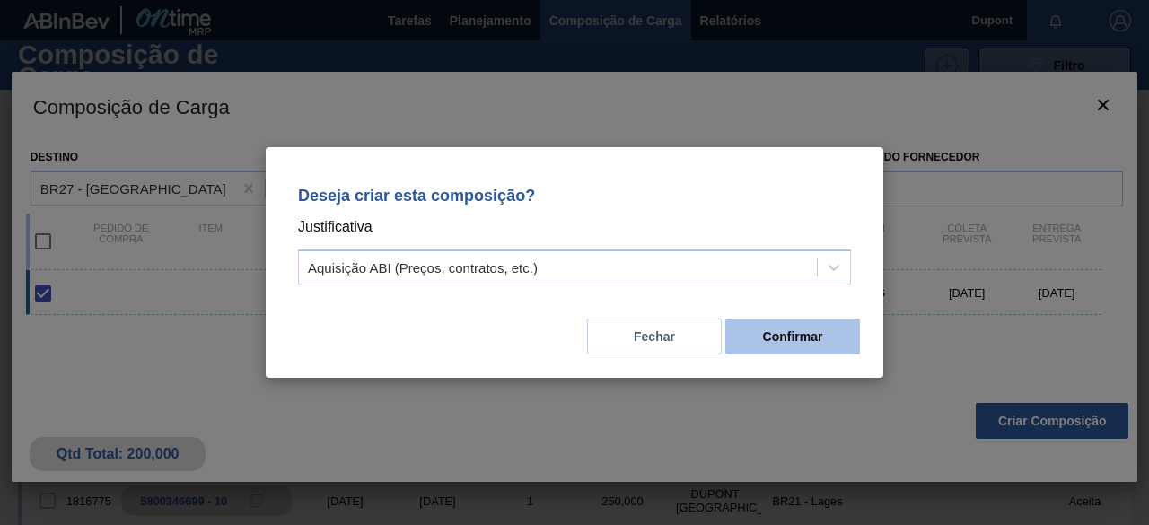
click at [813, 344] on button "Confirmar" at bounding box center [792, 337] width 135 height 36
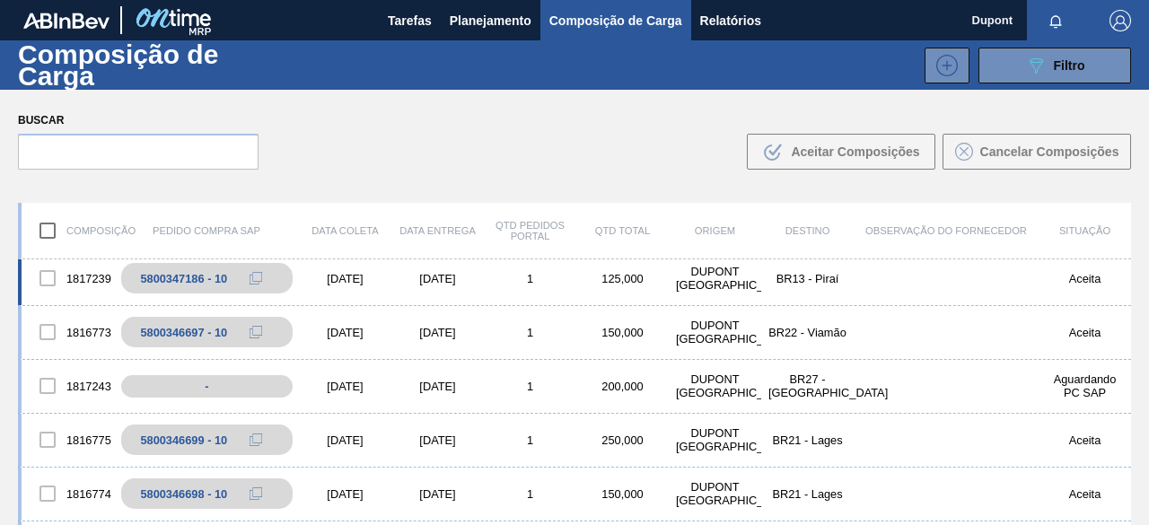
scroll to position [180, 0]
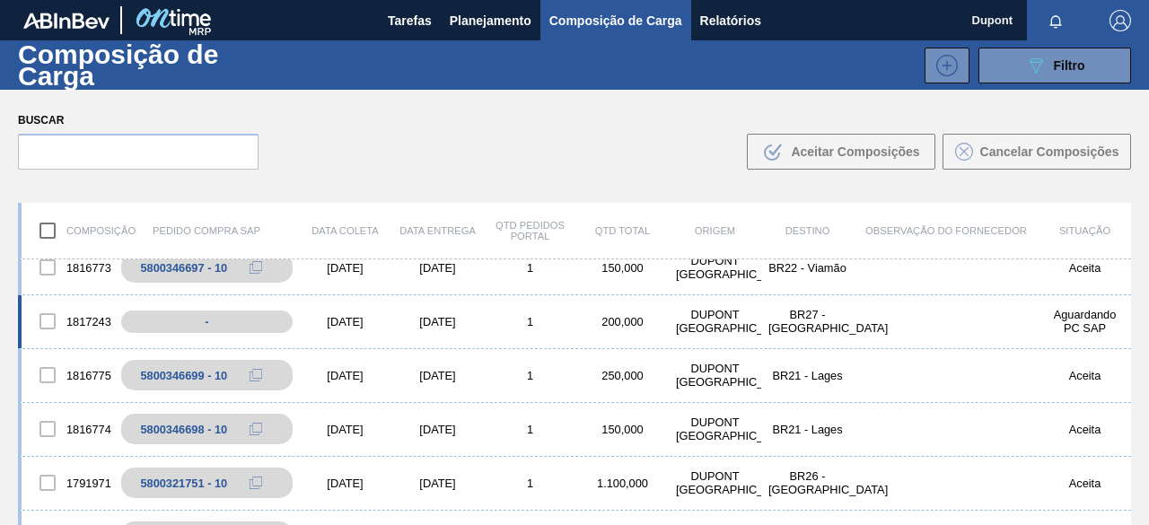
click at [376, 322] on div "[DATE]" at bounding box center [345, 321] width 92 height 13
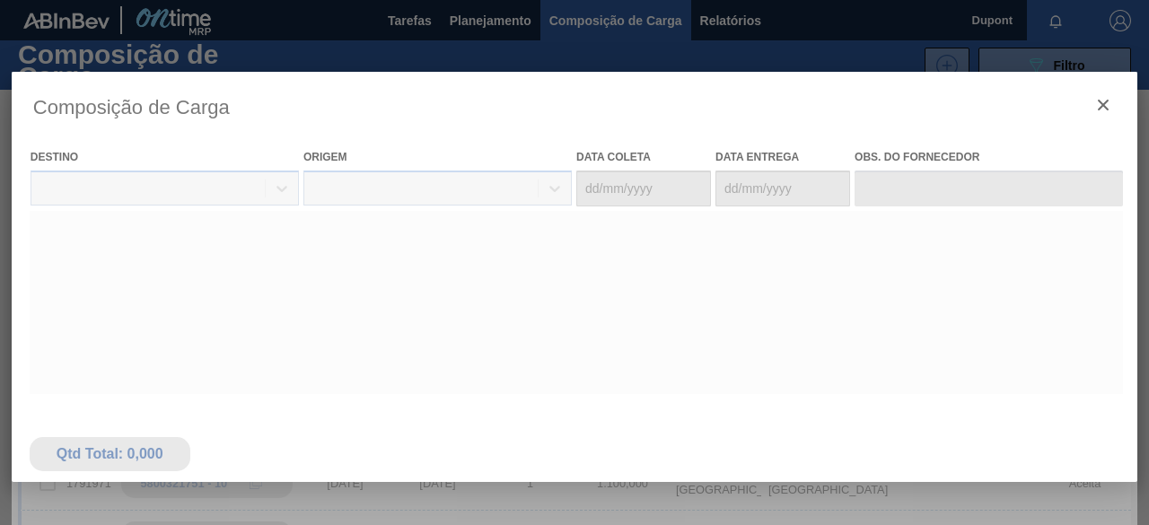
type coleta "[DATE]"
type entrega "[DATE]"
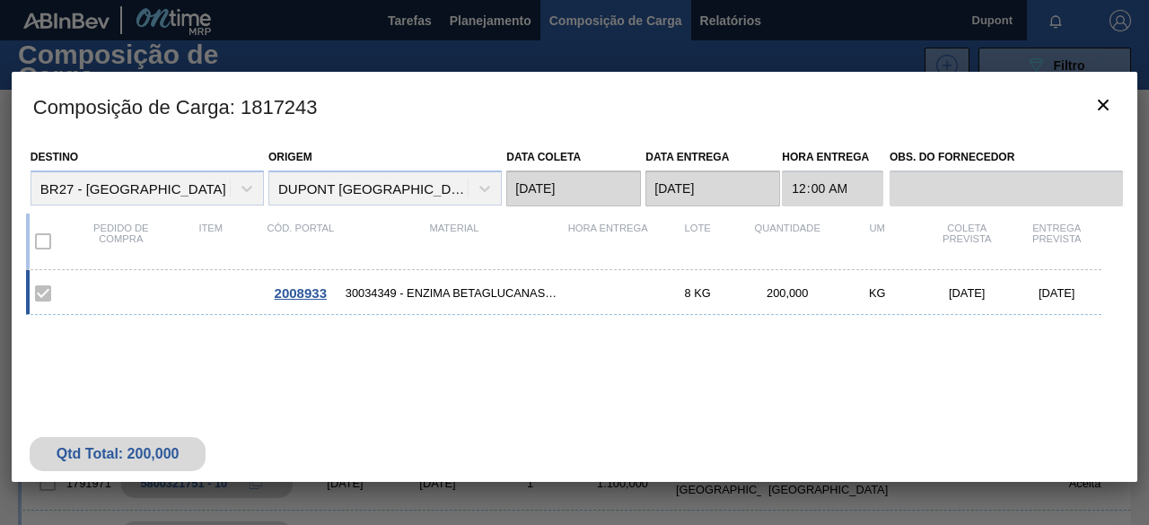
click at [295, 286] on span "2008933" at bounding box center [301, 292] width 52 height 15
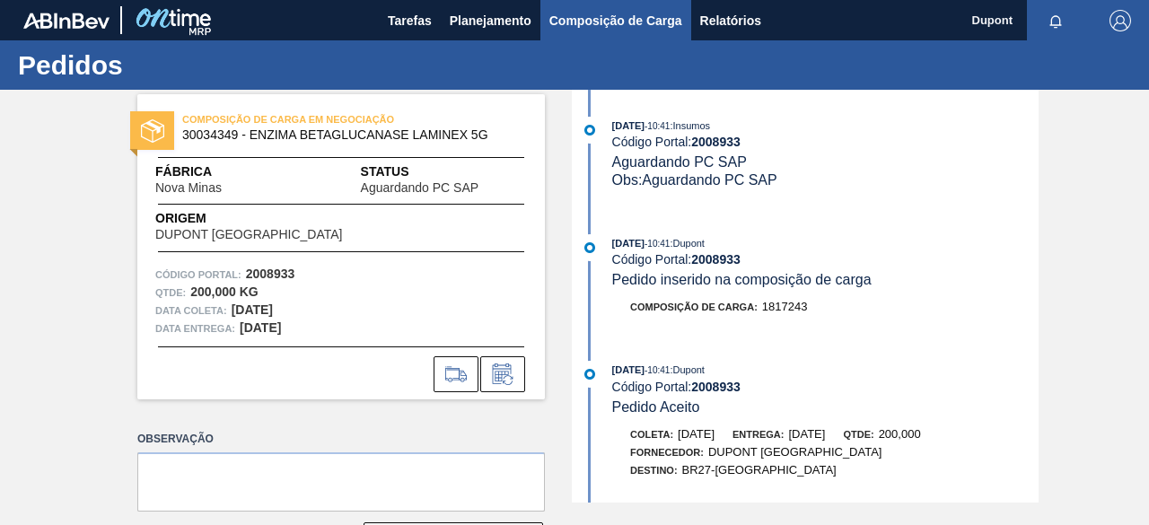
click at [578, 31] on button "Composição de Carga" at bounding box center [615, 20] width 151 height 40
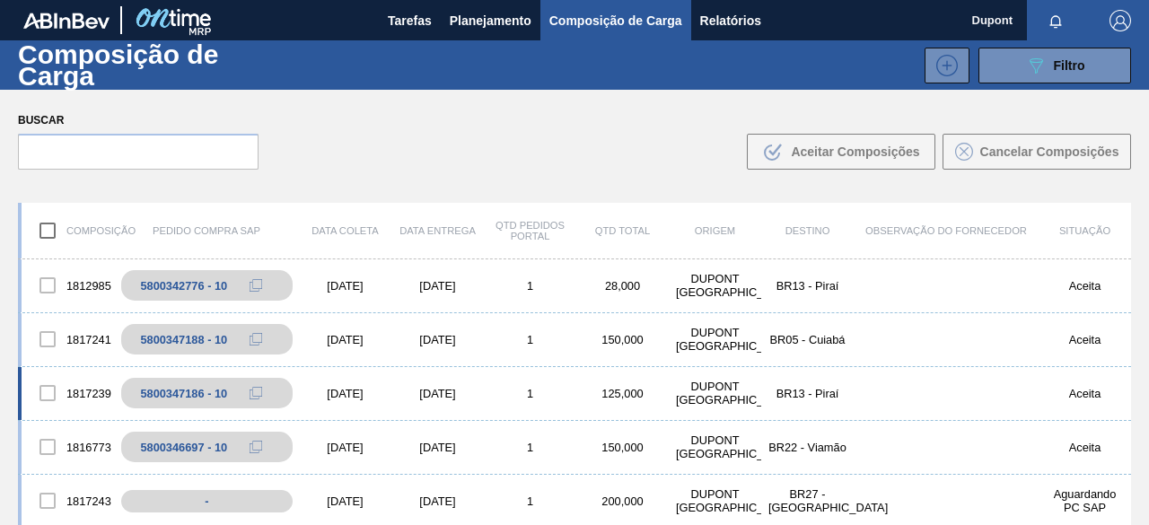
scroll to position [90, 0]
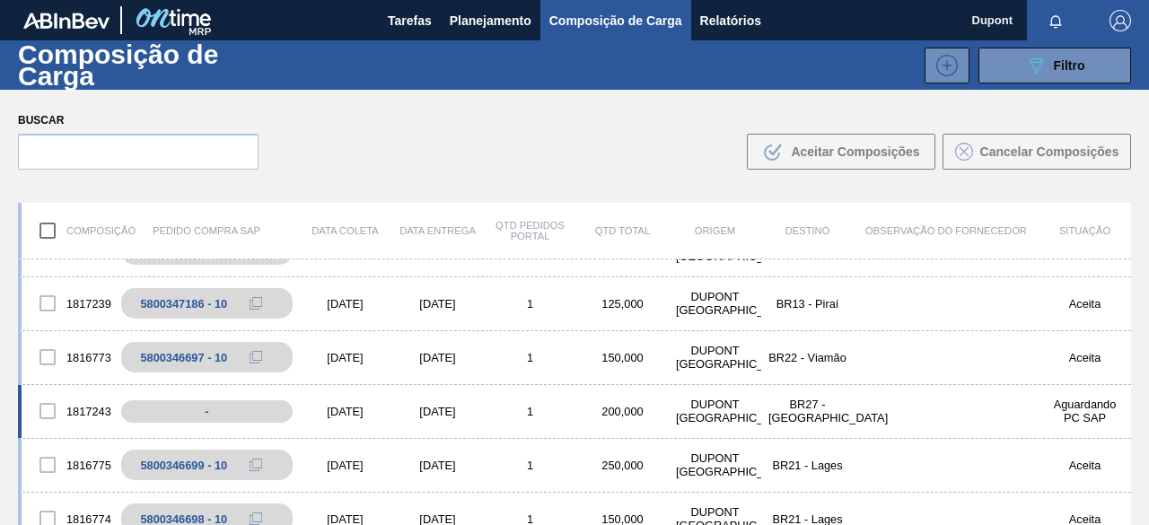
click at [326, 407] on div "[DATE]" at bounding box center [345, 411] width 92 height 13
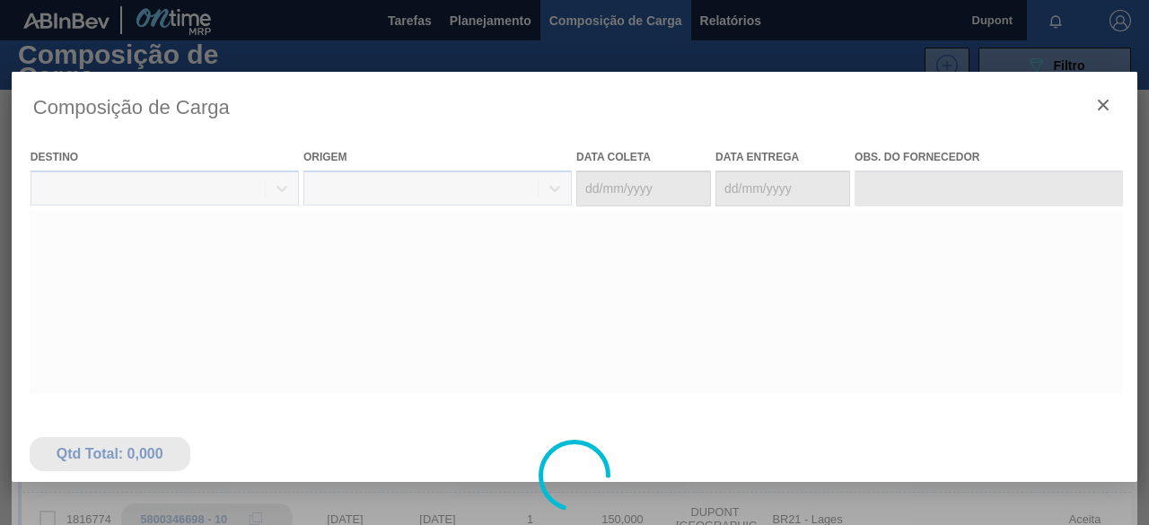
type coleta "[DATE]"
type entrega "[DATE]"
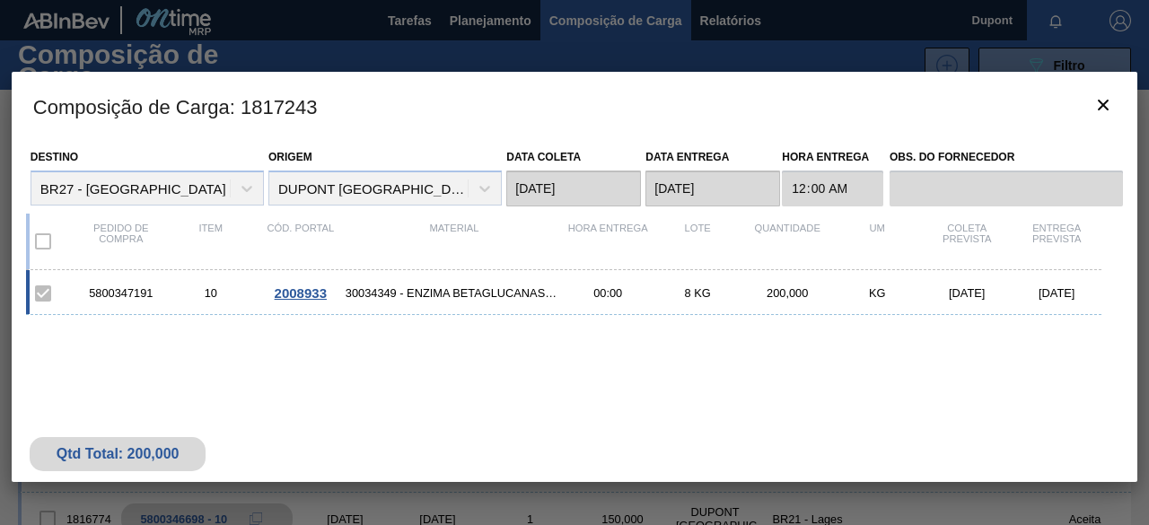
click at [303, 290] on span "2008933" at bounding box center [301, 292] width 52 height 15
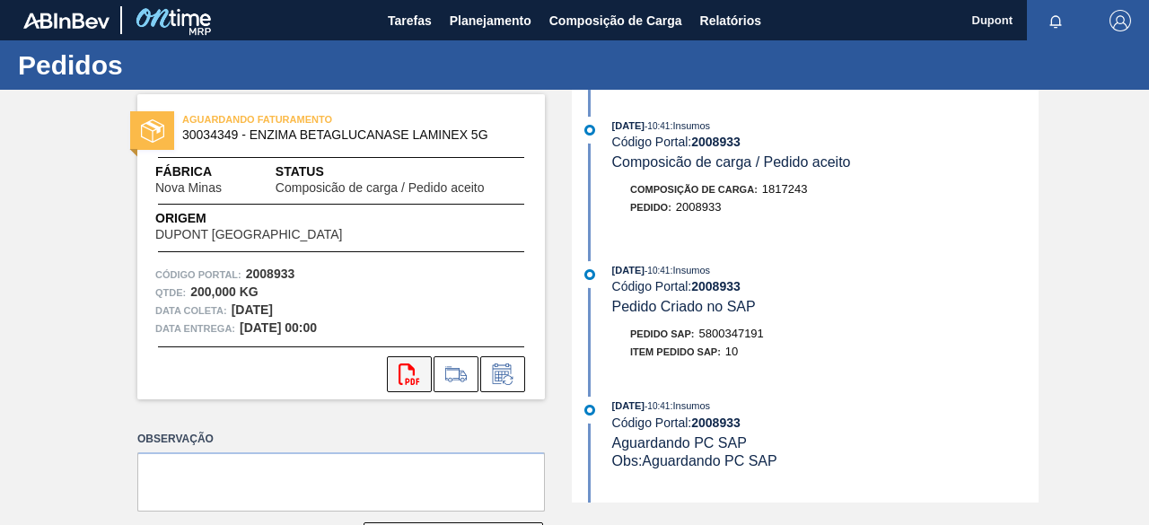
click at [408, 377] on icon "svg{fill:#ff0000}" at bounding box center [410, 375] width 22 height 22
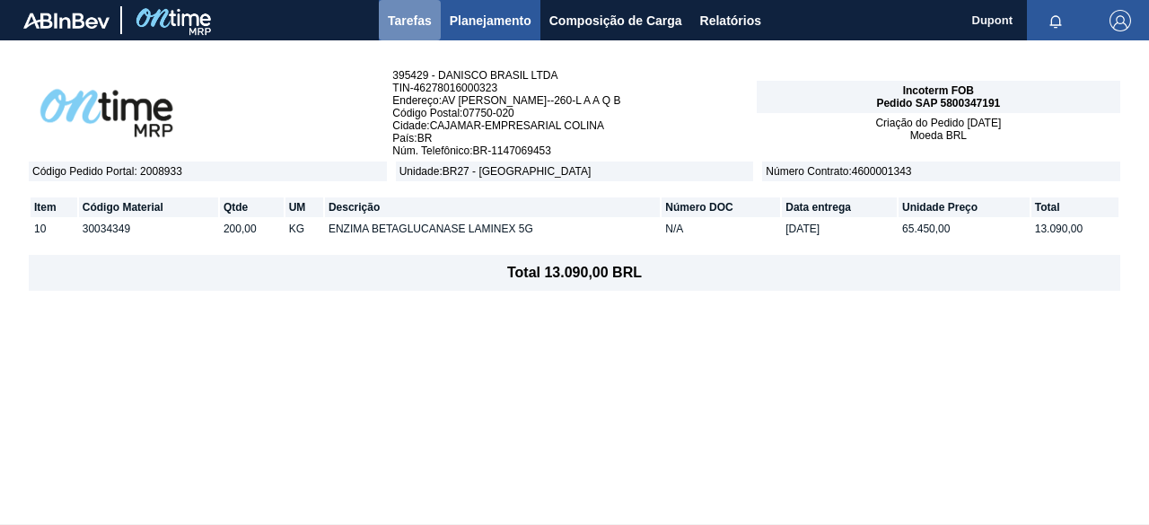
click at [412, 28] on span "Tarefas" at bounding box center [410, 21] width 44 height 22
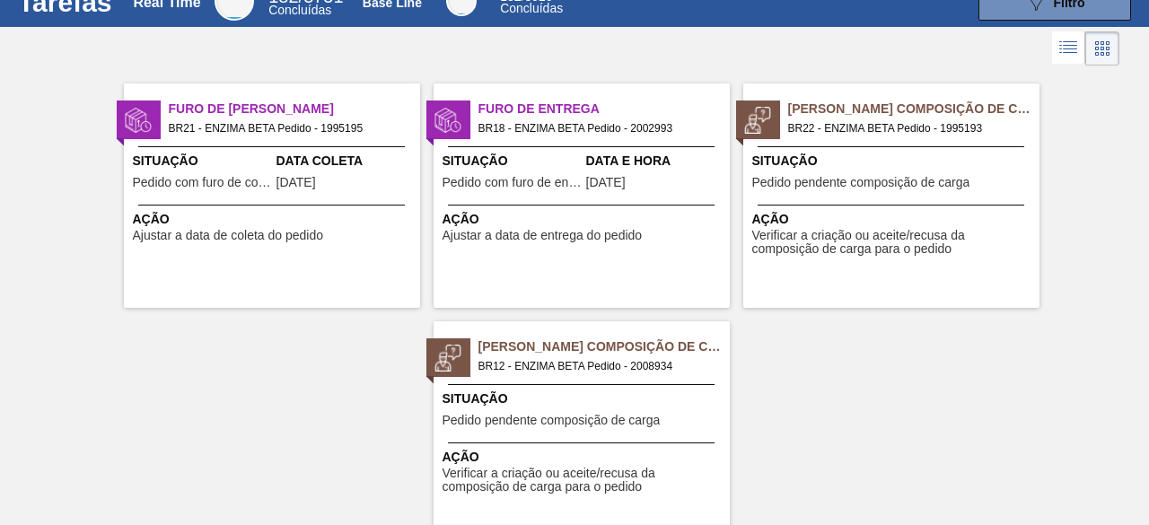
scroll to position [90, 0]
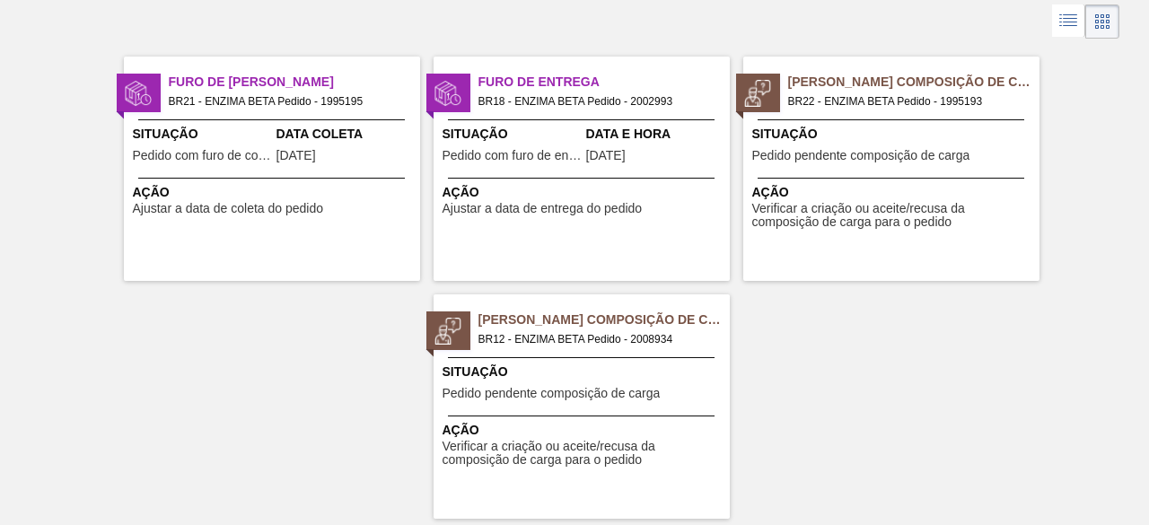
click at [566, 391] on span "Pedido pendente composição de carga" at bounding box center [552, 393] width 218 height 13
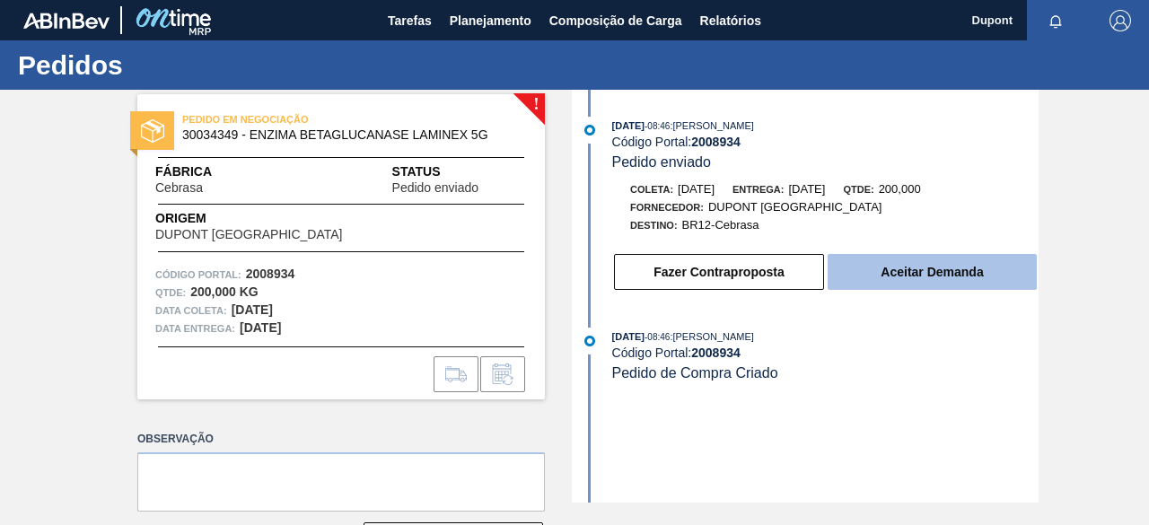
click at [934, 275] on button "Aceitar Demanda" at bounding box center [932, 272] width 209 height 36
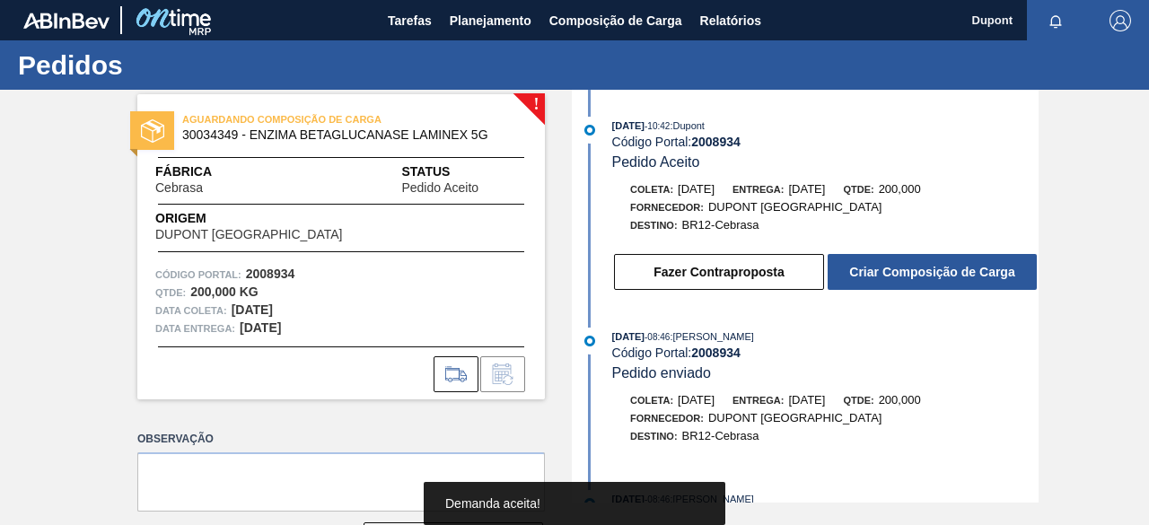
click at [934, 275] on button "Criar Composição de Carga" at bounding box center [932, 272] width 209 height 36
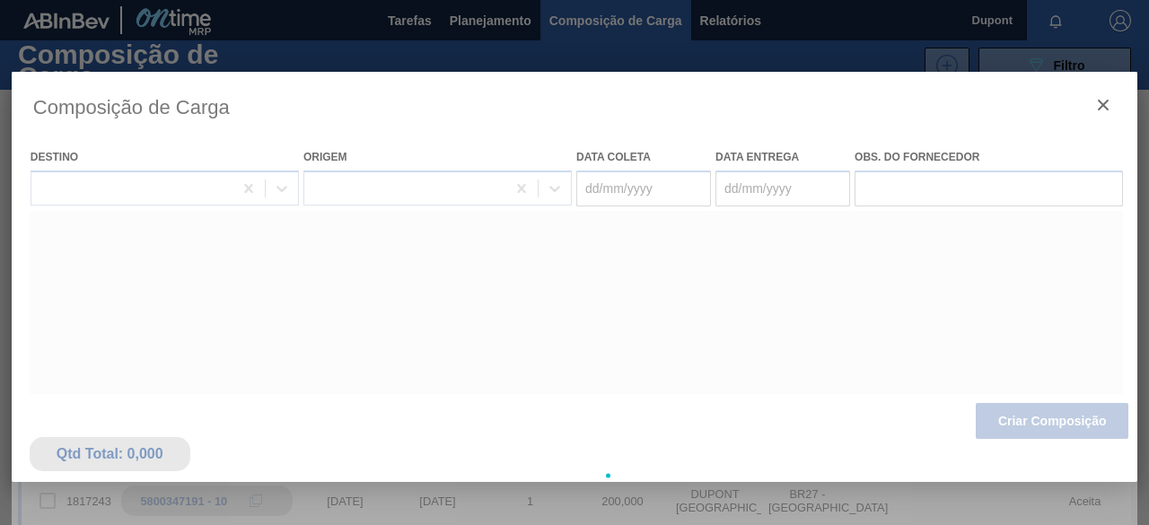
type coleta "[DATE]"
type entrega "[DATE]"
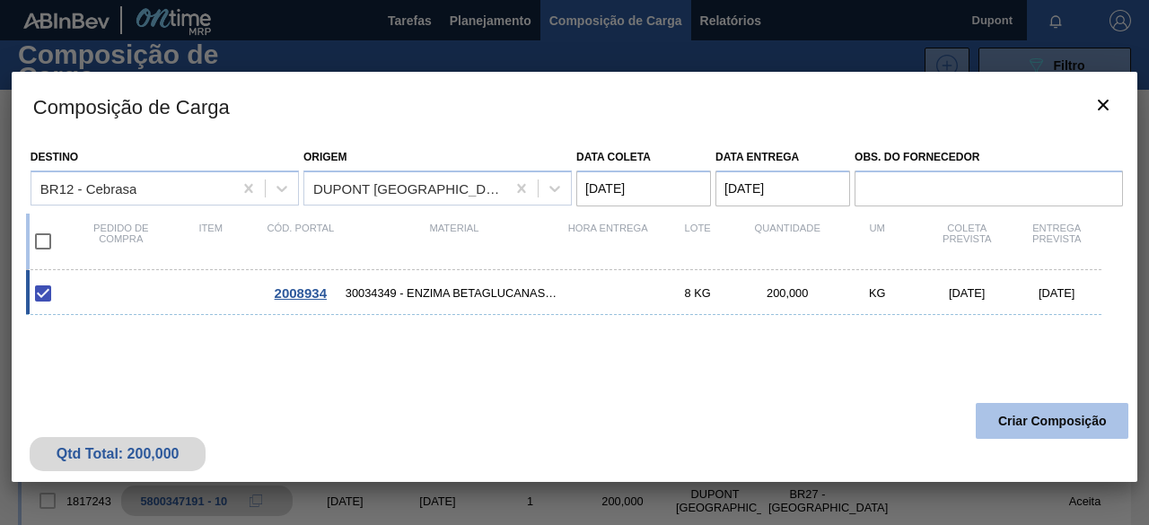
click at [1057, 418] on button "Criar Composição" at bounding box center [1052, 421] width 153 height 36
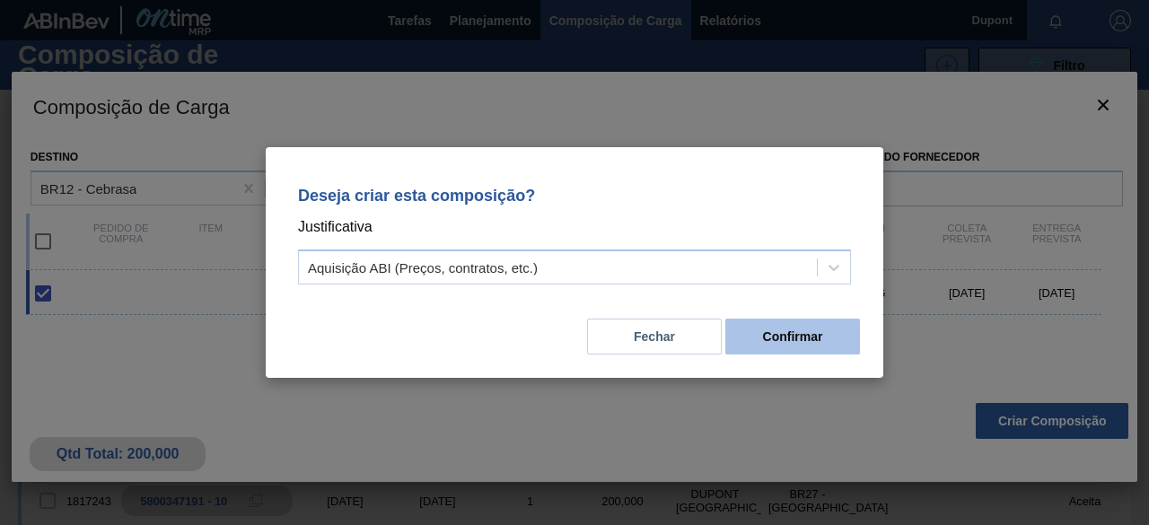
click at [788, 337] on button "Confirmar" at bounding box center [792, 337] width 135 height 36
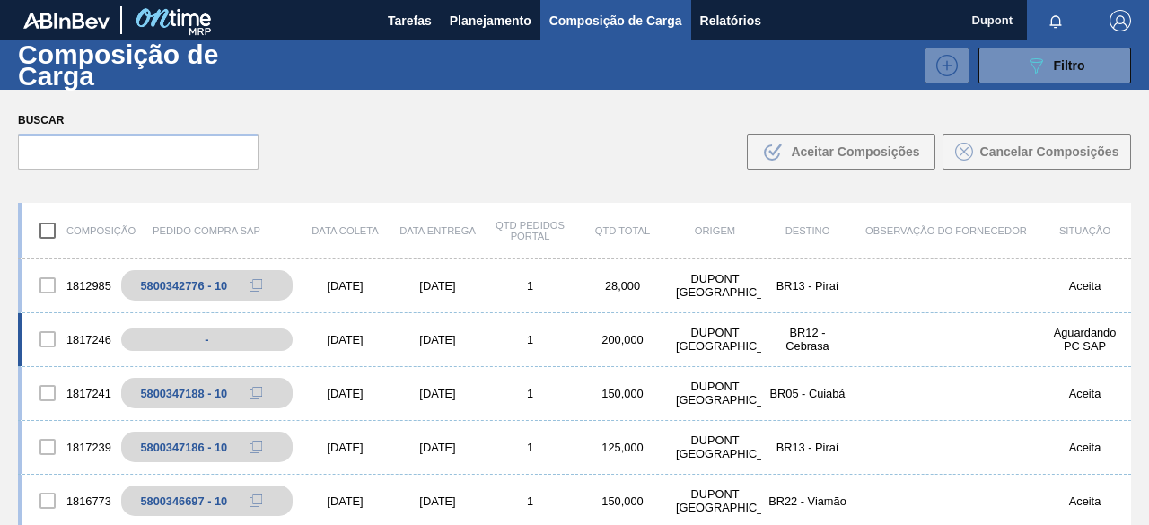
click at [368, 343] on div "[DATE]" at bounding box center [345, 339] width 92 height 13
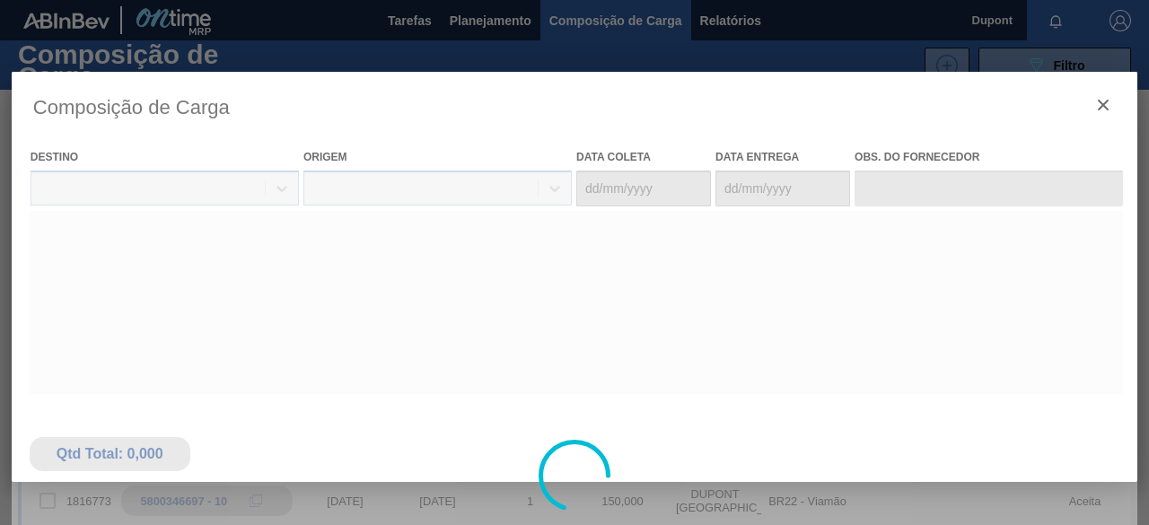
type coleta "[DATE]"
type entrega "[DATE]"
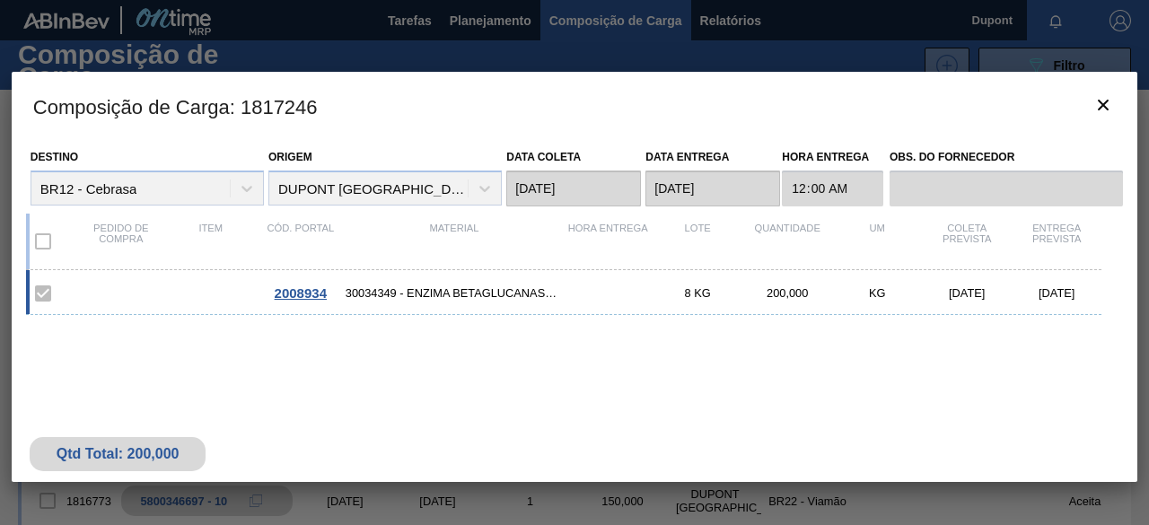
click at [305, 294] on span "2008934" at bounding box center [301, 292] width 52 height 15
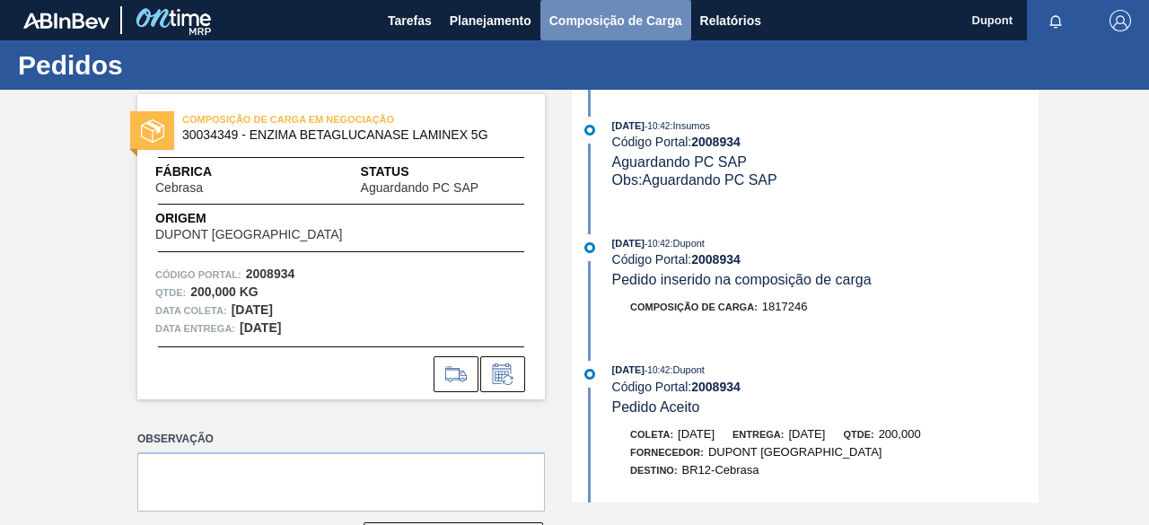
click at [592, 28] on span "Composição de Carga" at bounding box center [615, 21] width 133 height 22
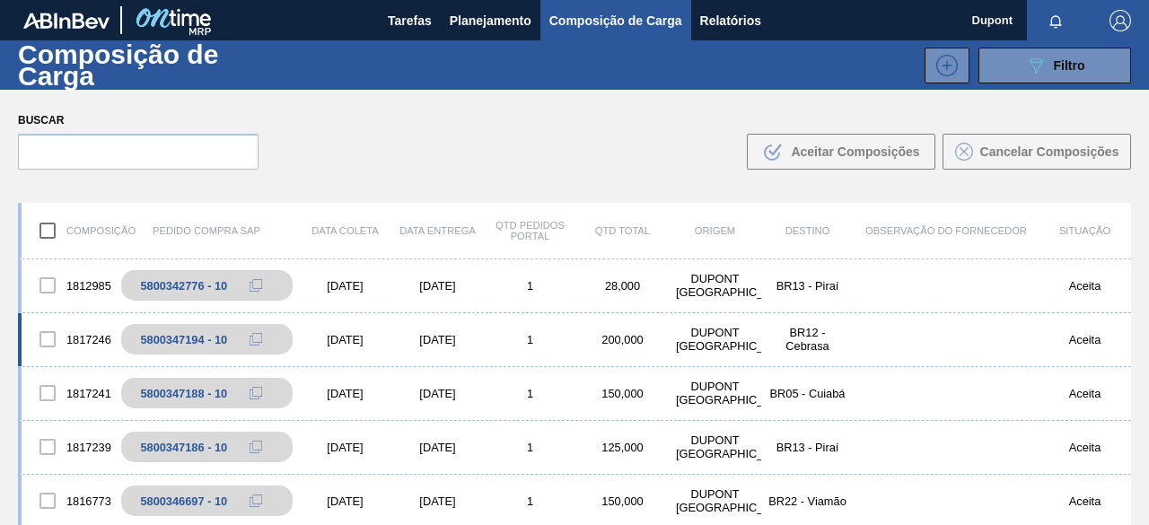
click at [348, 338] on div "[DATE]" at bounding box center [345, 339] width 92 height 13
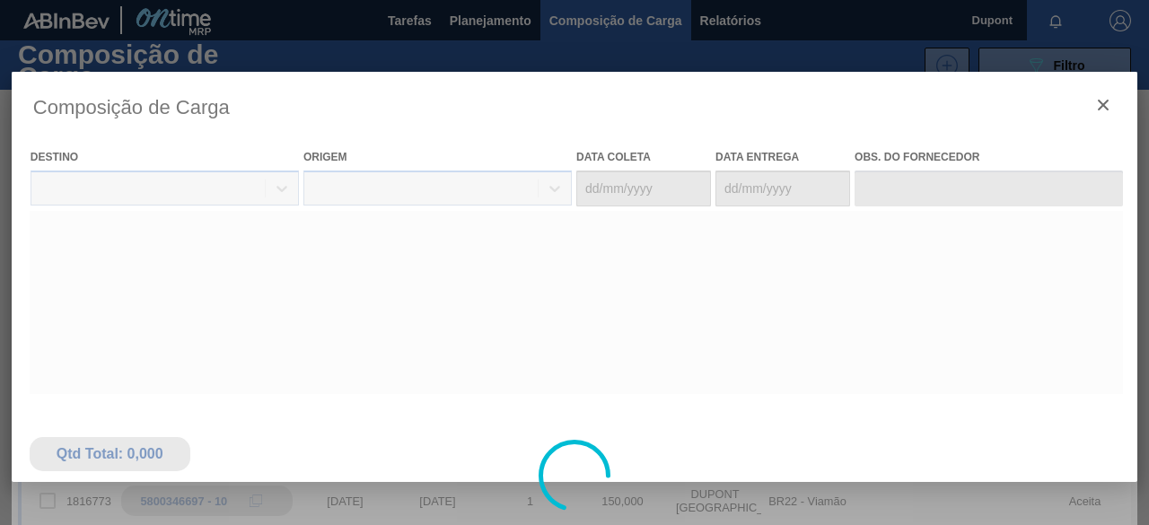
type coleta "[DATE]"
type entrega "[DATE]"
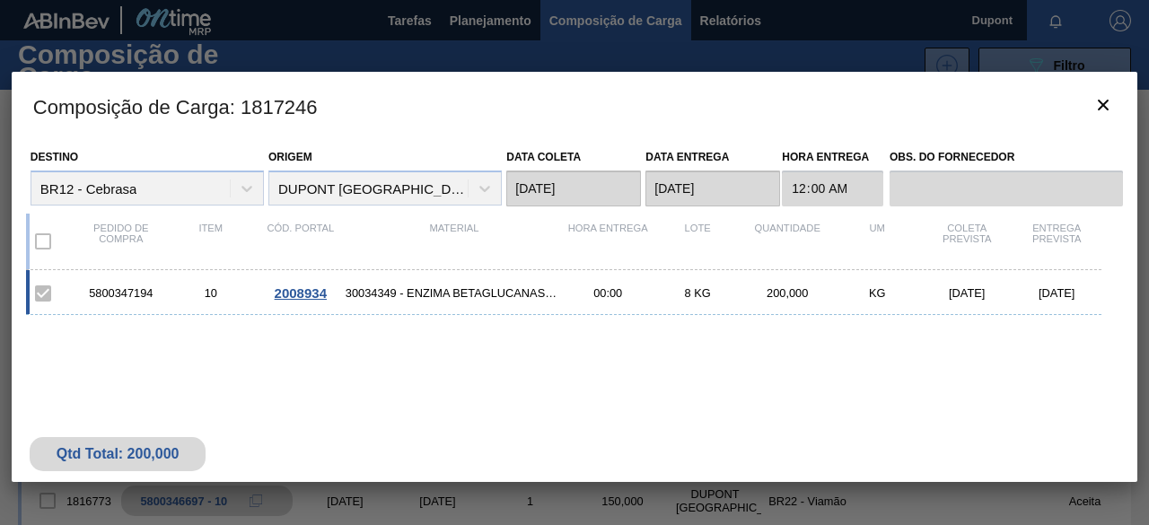
click at [312, 289] on span "2008934" at bounding box center [301, 292] width 52 height 15
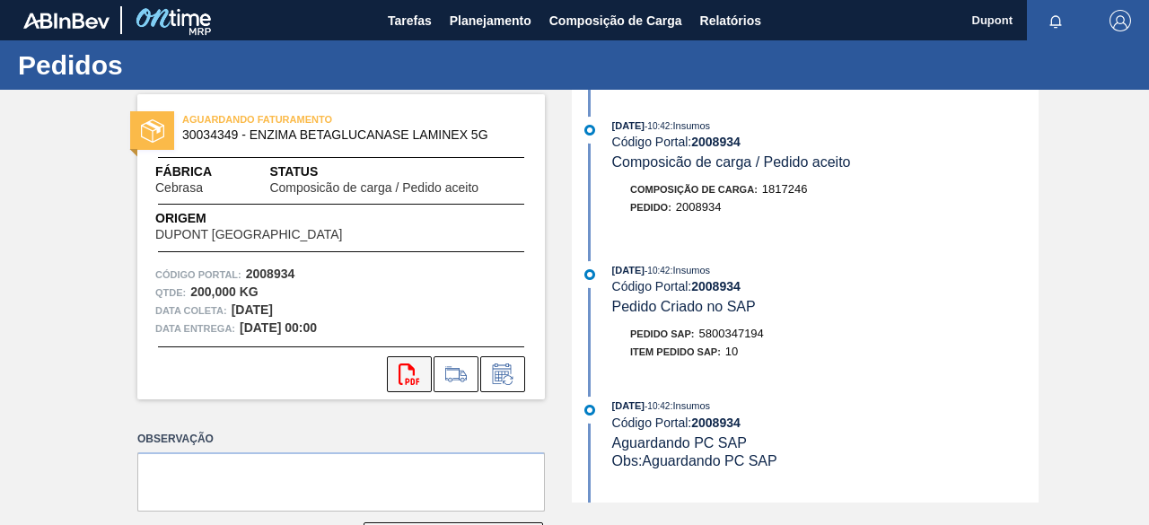
click at [409, 369] on icon at bounding box center [409, 375] width 21 height 22
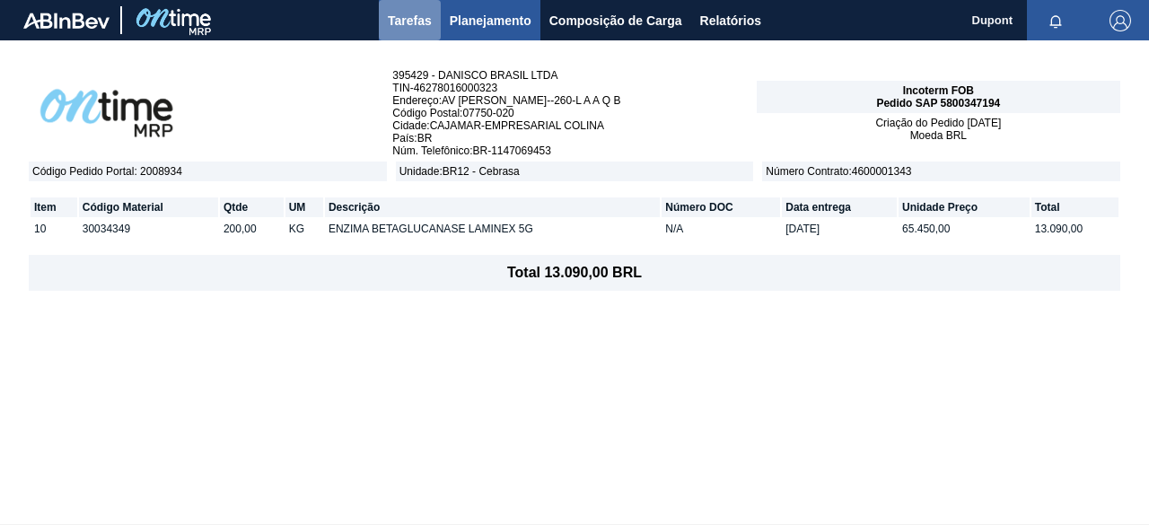
click at [408, 27] on span "Tarefas" at bounding box center [410, 21] width 44 height 22
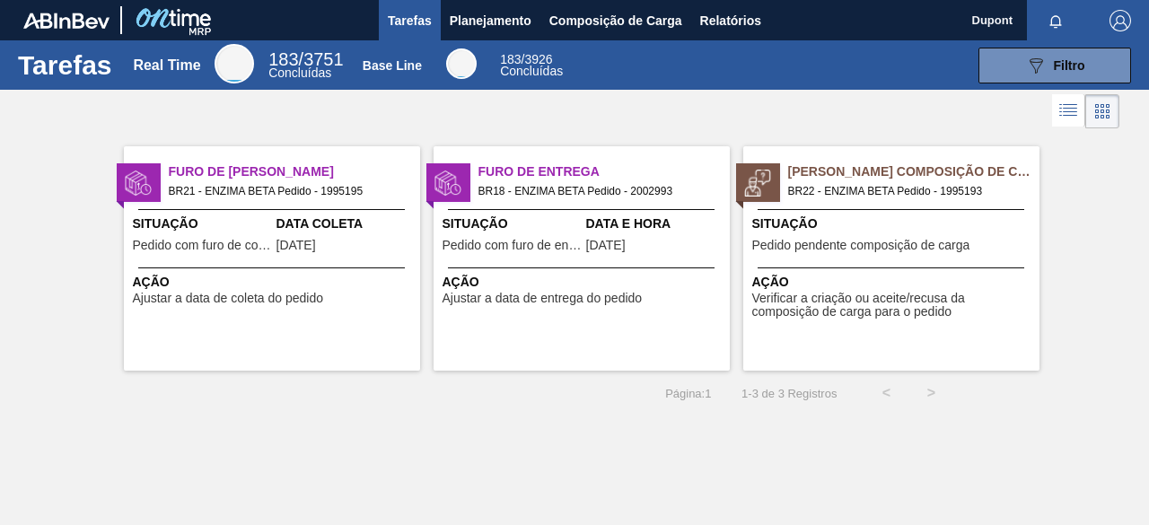
click at [862, 275] on span "Ação" at bounding box center [893, 282] width 283 height 19
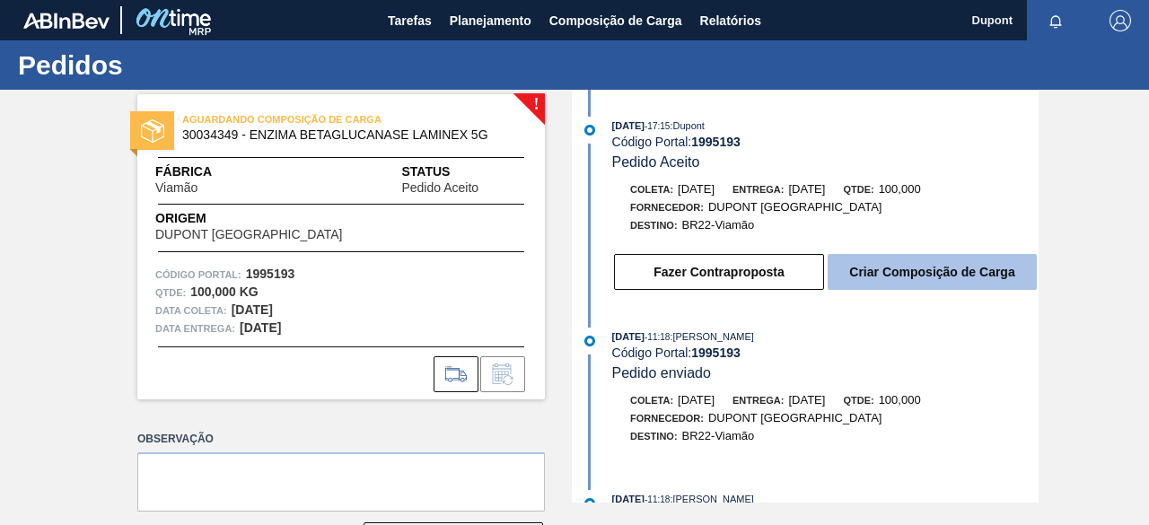
click at [855, 275] on button "Criar Composição de Carga" at bounding box center [932, 272] width 209 height 36
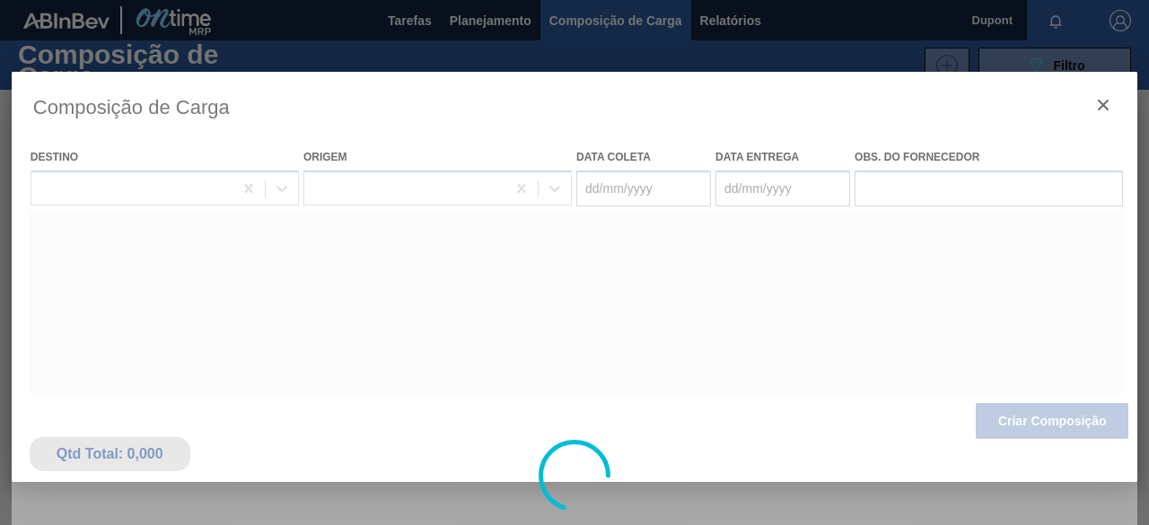
type coleta "[DATE]"
type entrega "[DATE]"
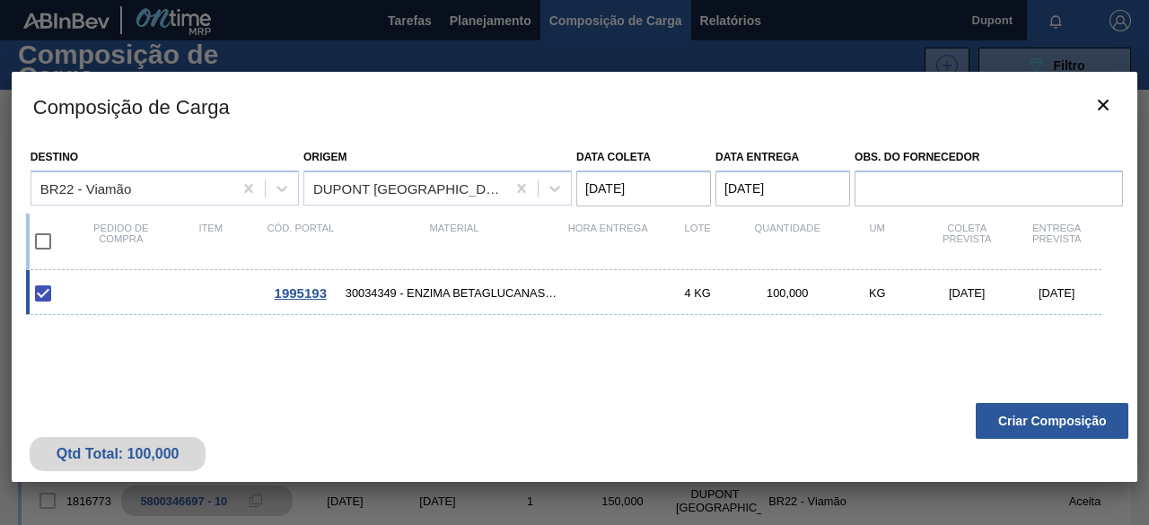
click at [314, 293] on span "1995193" at bounding box center [301, 292] width 52 height 15
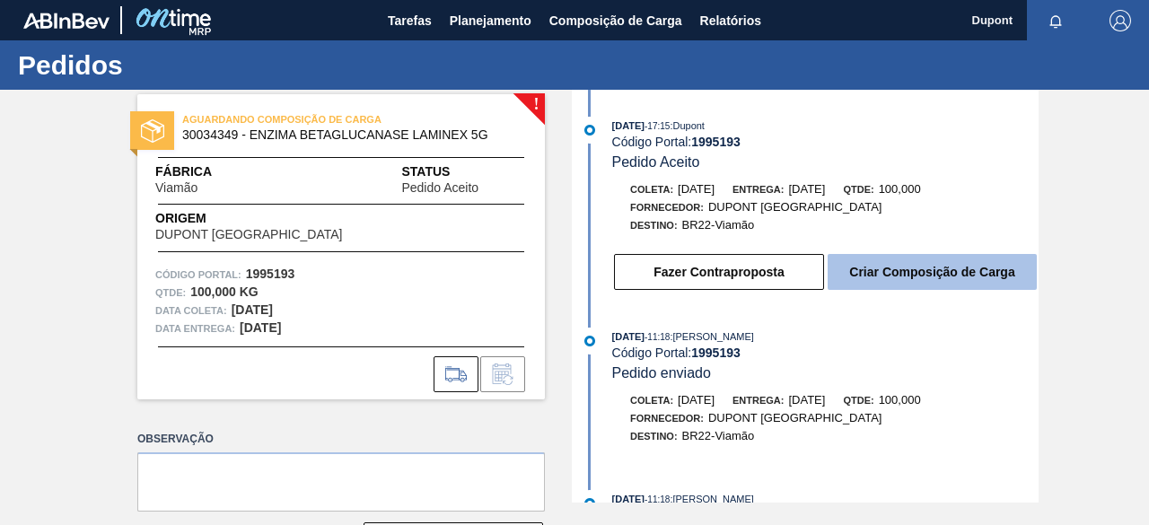
click at [942, 272] on button "Criar Composição de Carga" at bounding box center [932, 272] width 209 height 36
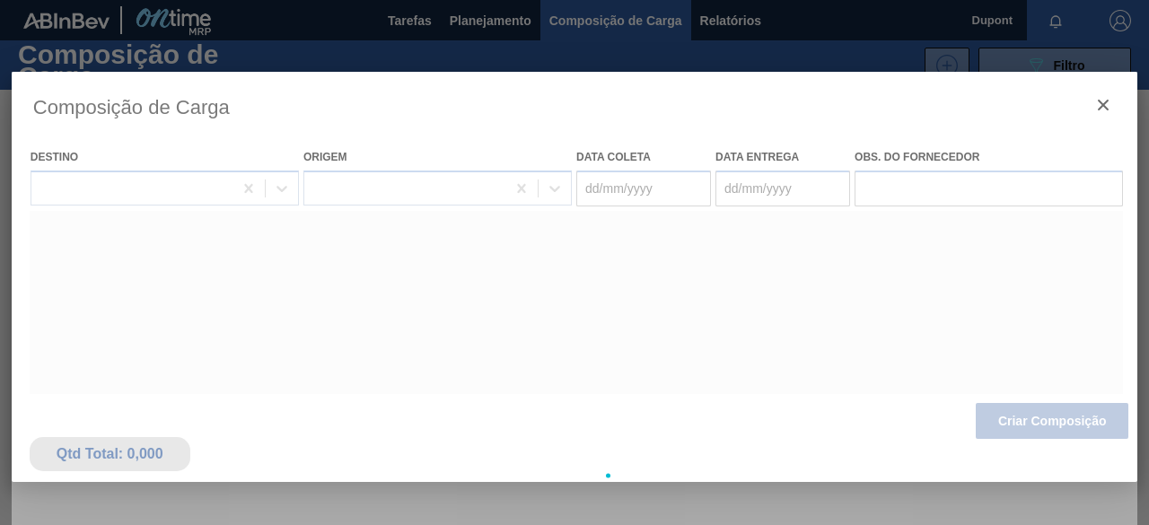
type coleta "[DATE]"
type entrega "[DATE]"
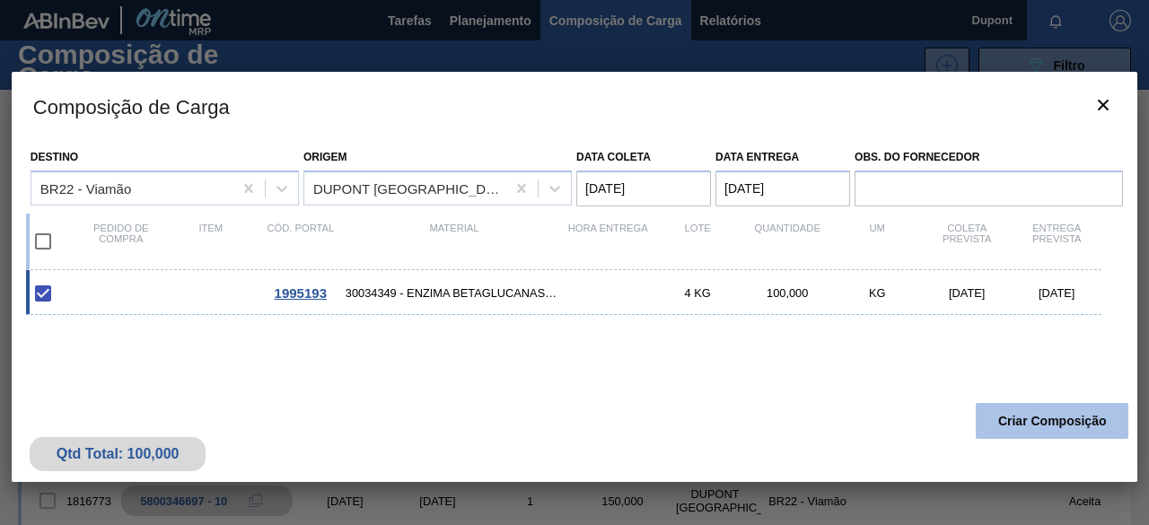
click at [1031, 428] on button "Criar Composição" at bounding box center [1052, 421] width 153 height 36
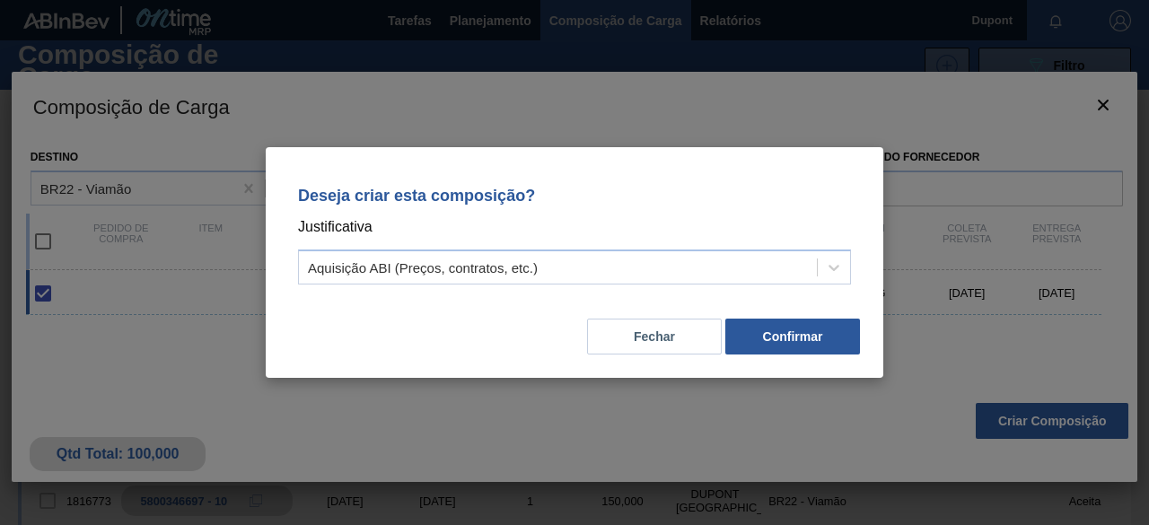
click at [826, 337] on button "Confirmar" at bounding box center [792, 337] width 135 height 36
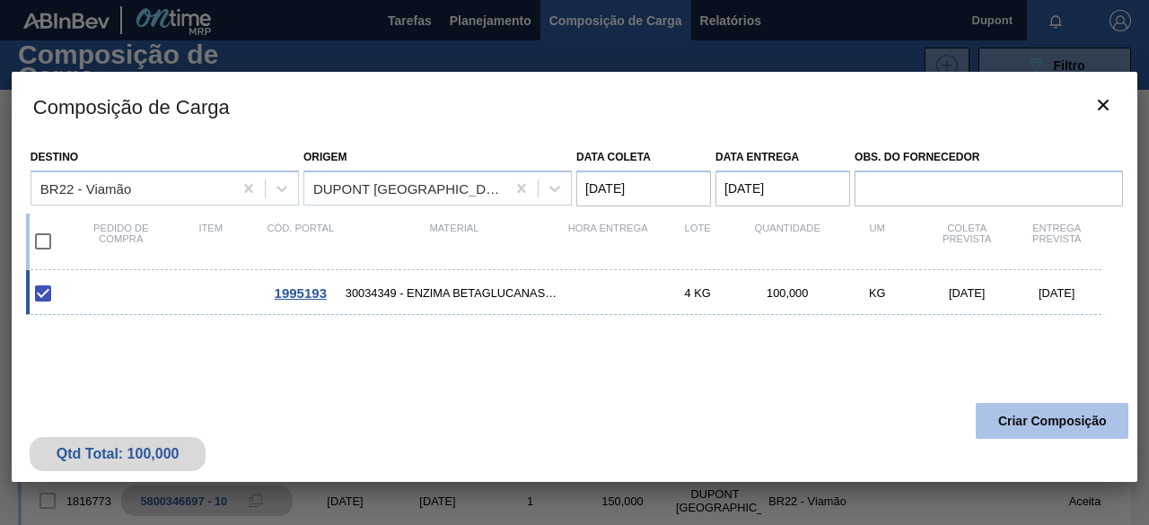
click at [1014, 423] on button "Criar Composição" at bounding box center [1052, 421] width 153 height 36
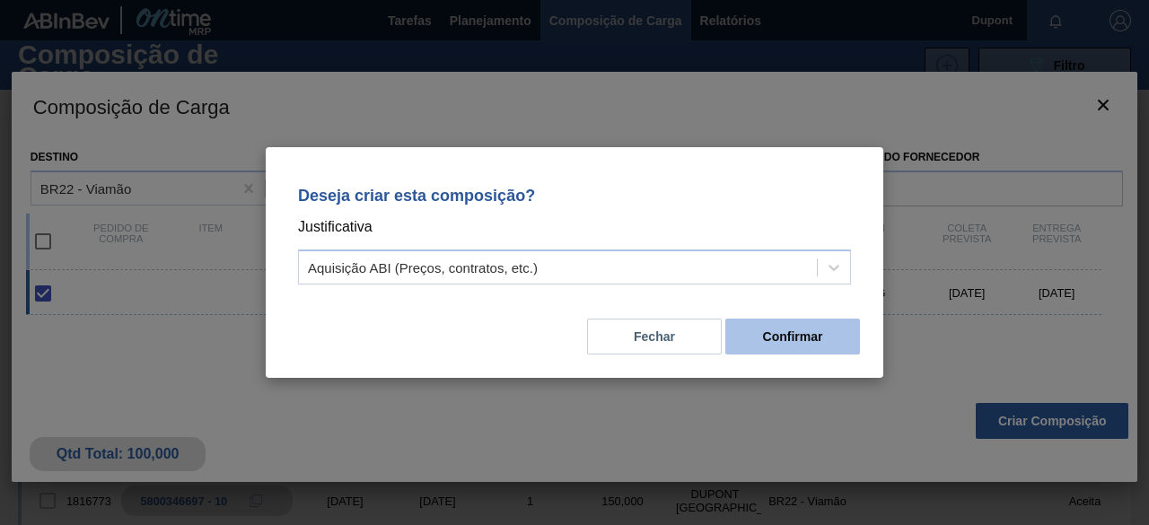
click at [752, 338] on button "Confirmar" at bounding box center [792, 337] width 135 height 36
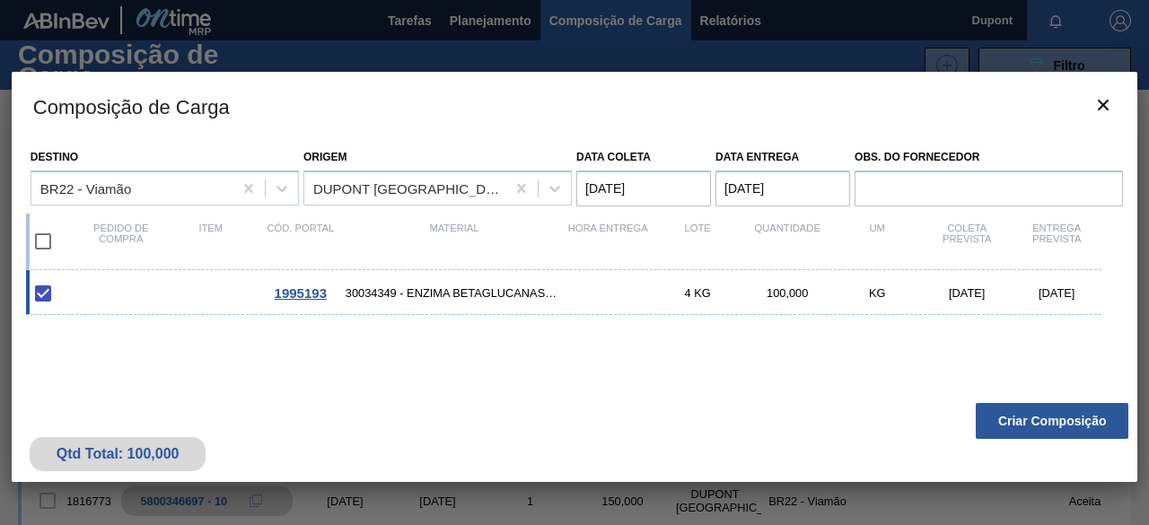
click at [309, 292] on span "1995193" at bounding box center [301, 292] width 52 height 15
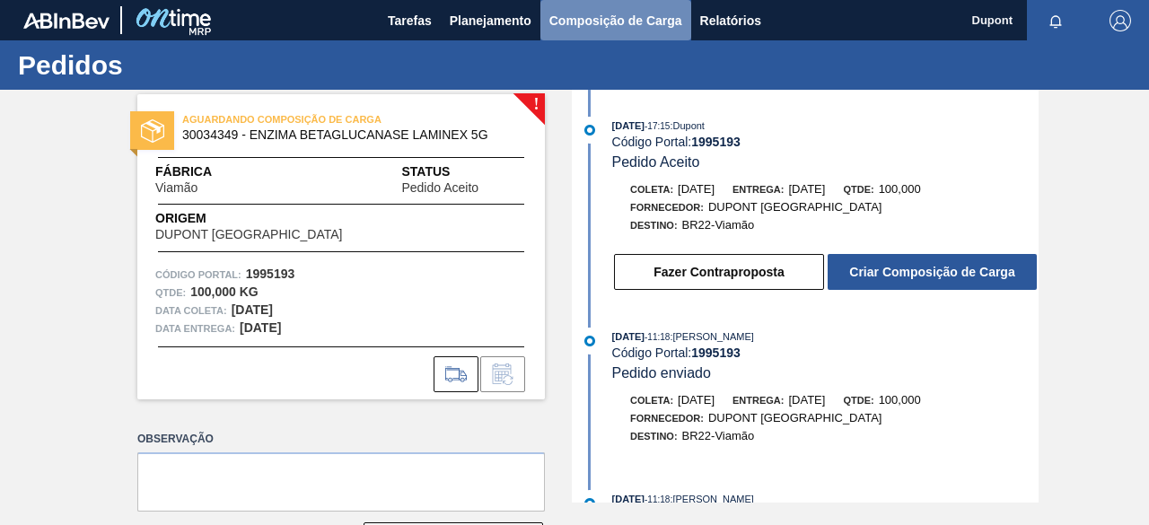
click at [593, 22] on span "Composição de Carga" at bounding box center [615, 21] width 133 height 22
